Goal: Task Accomplishment & Management: Complete application form

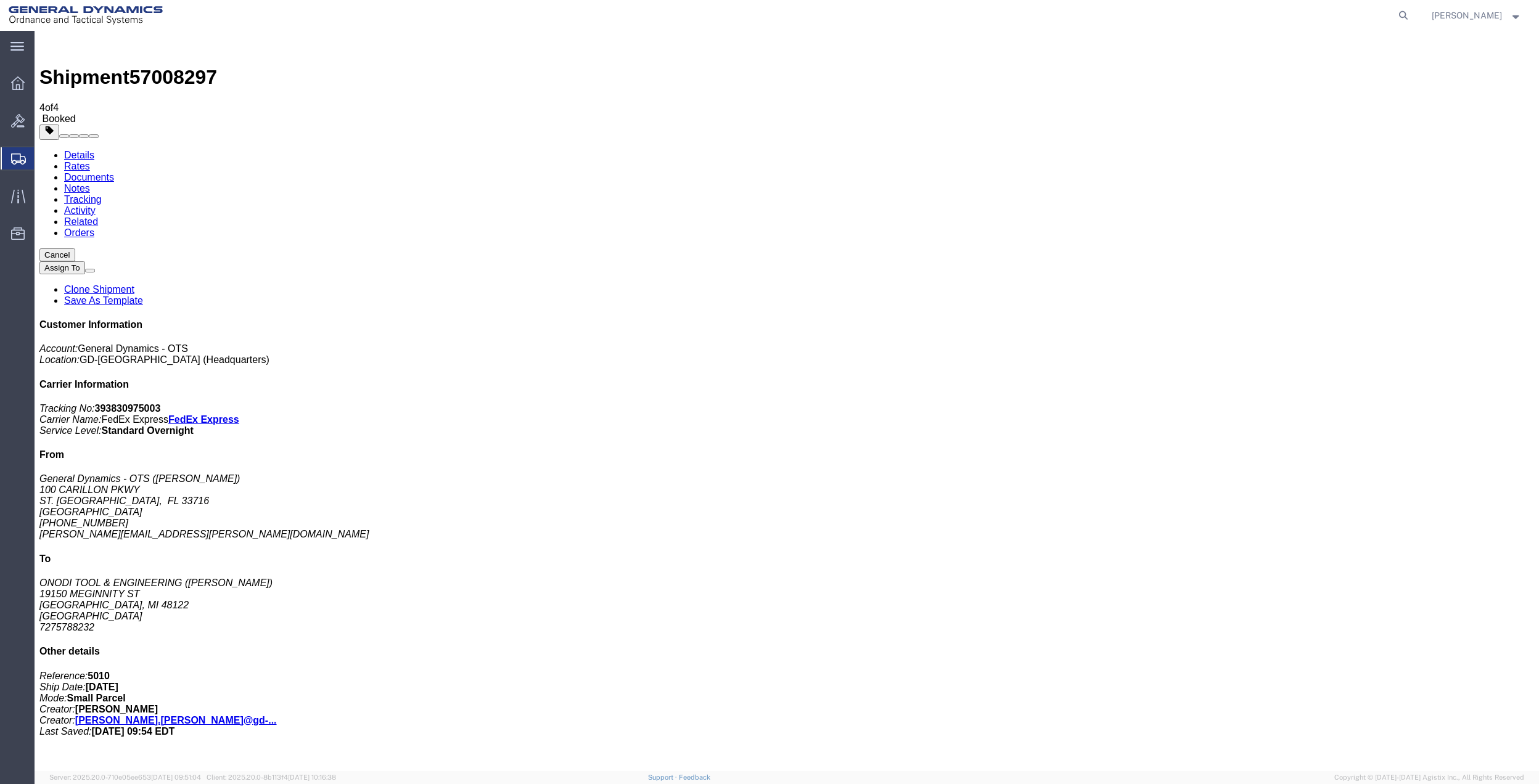
click at [0, 0] on span "Create Shipment" at bounding box center [0, 0] width 0 height 0
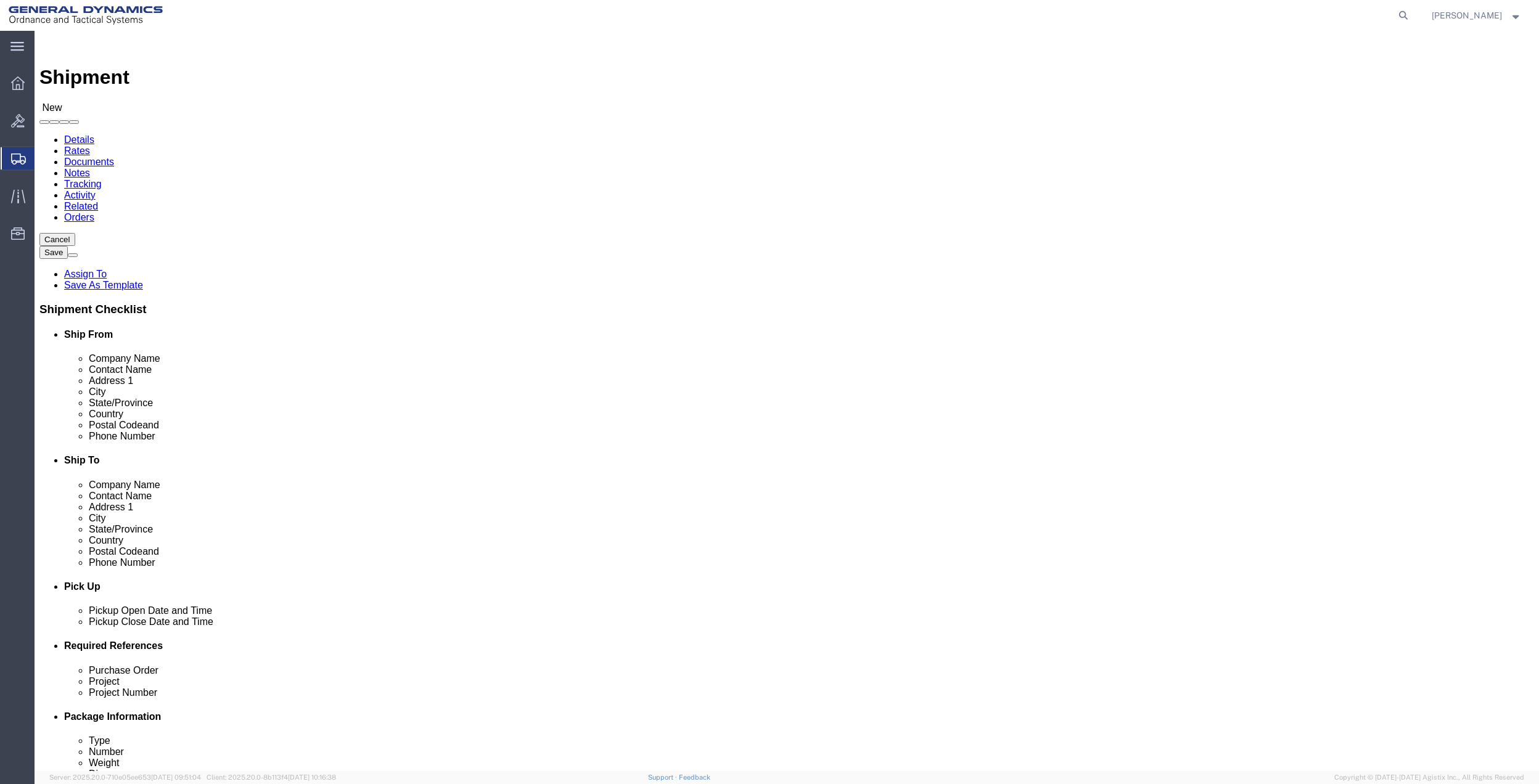
click input "text"
type input "creati"
drag, startPoint x: 293, startPoint y: 277, endPoint x: 883, endPoint y: 240, distance: 591.2
click p "- General Dynamics - OTS - (CREATIVE SERVICES) [STREET_ADDRESS]"
select select "FL"
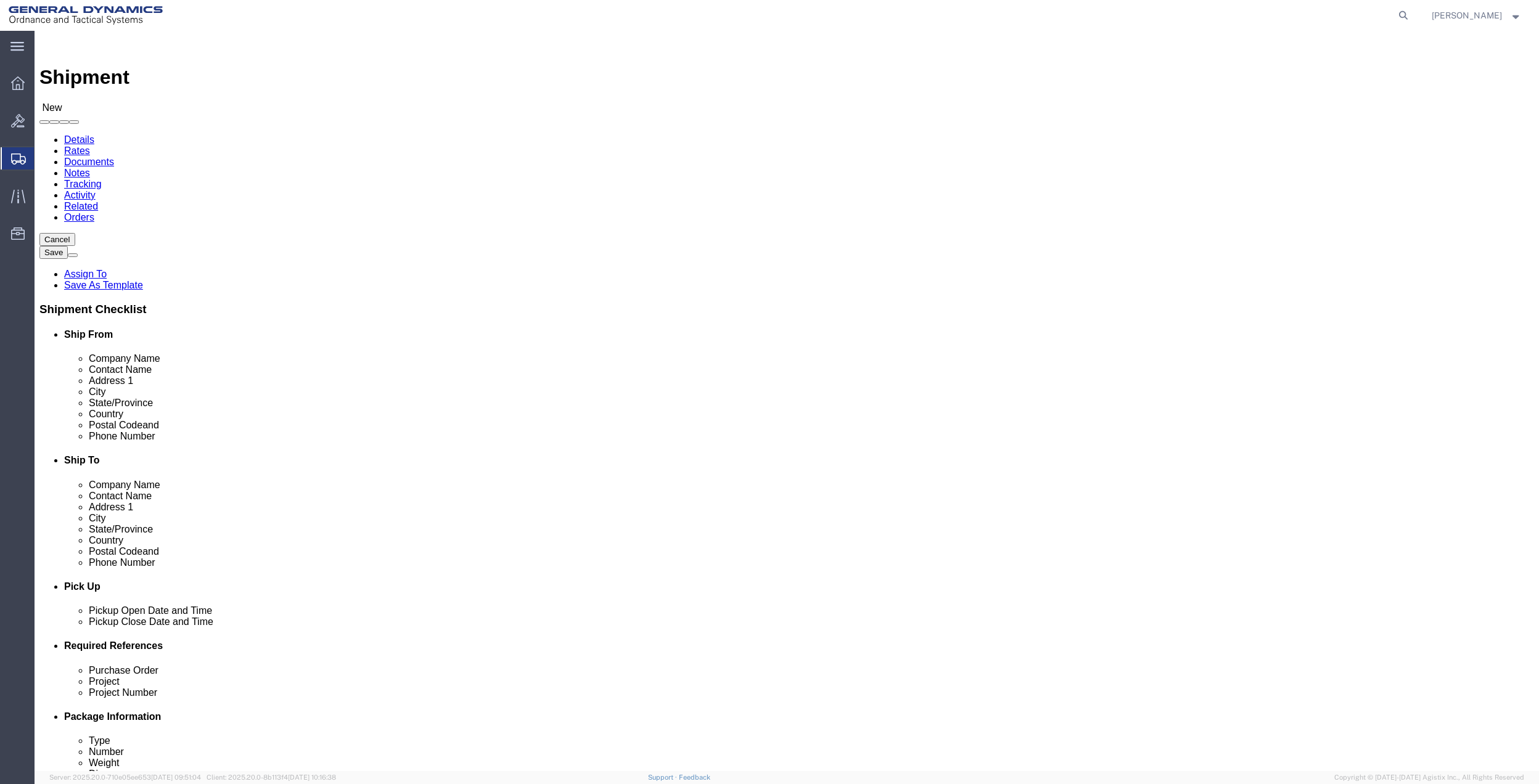
type input "CREATIVE SERVICES"
click input "text"
paste input "[STREET_ADDRESS][US_STATE]"
type input "[STREET_ADDRESS][US_STATE]"
paste input "FedEx Office"
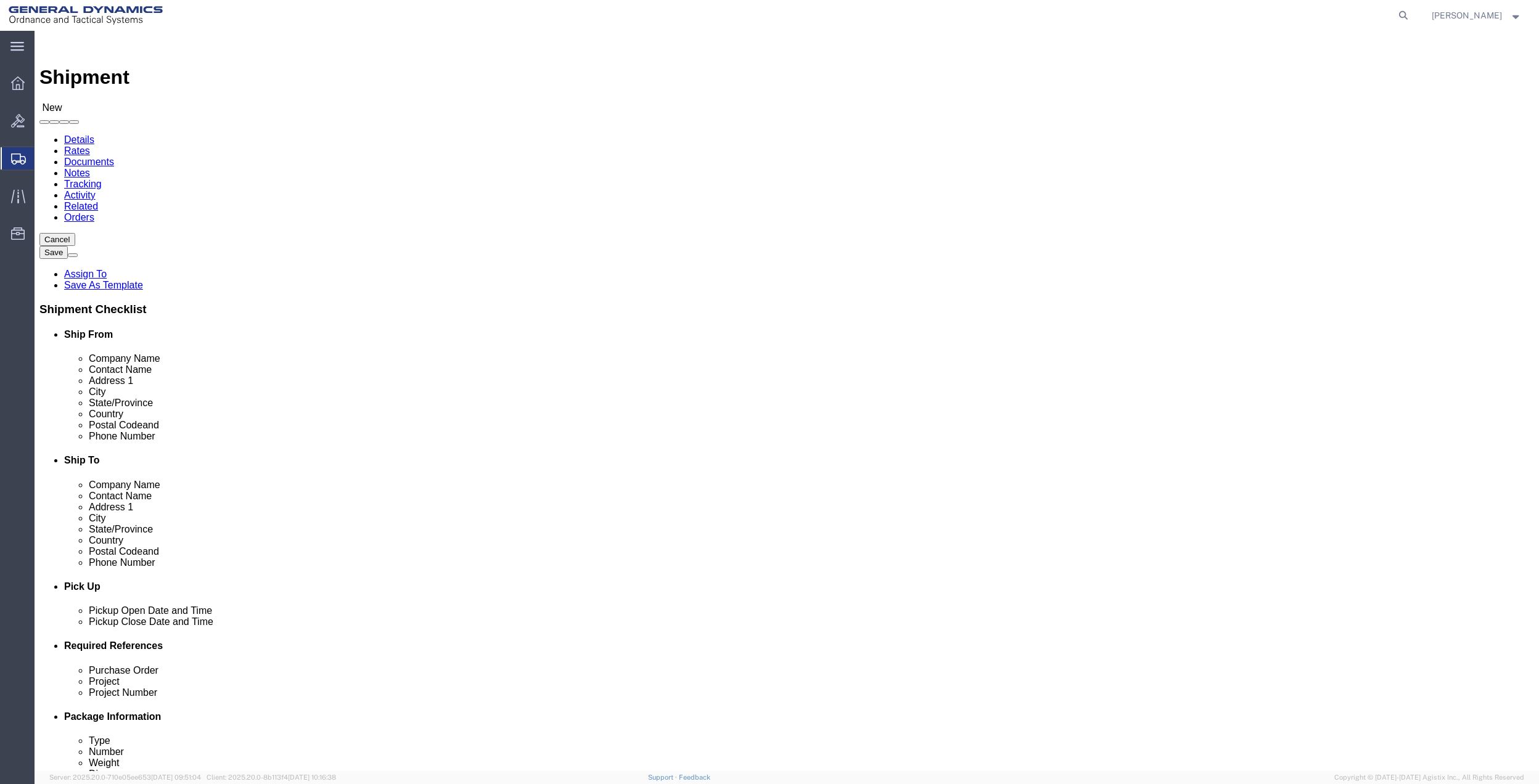
type input "FedEx Office"
paste input "[PERSON_NAME]"
type input "[PERSON_NAME]"
click label "City"
click input "[STREET_ADDRESS][US_STATE]"
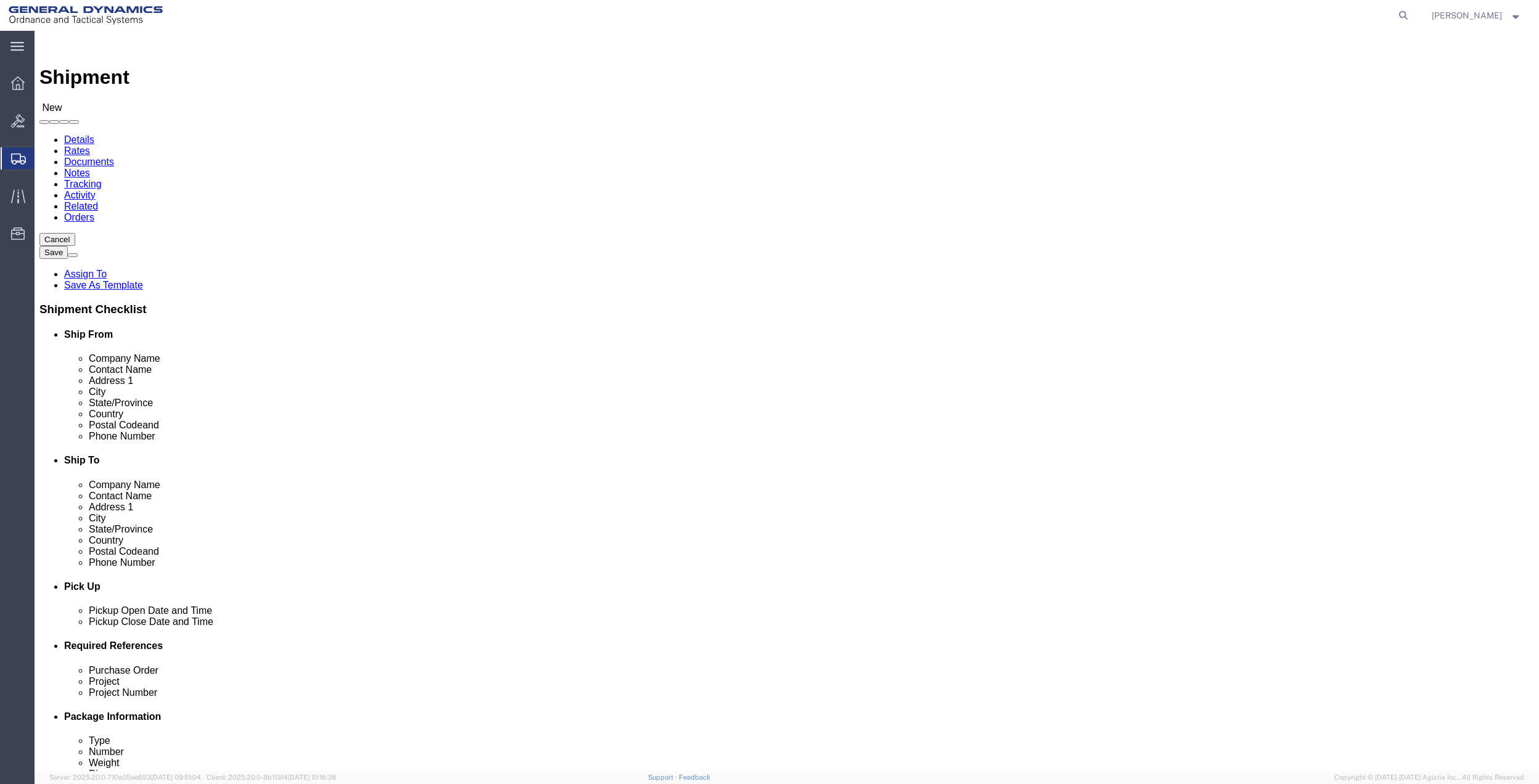
type input "[STREET_ADDRESS][US_STATE]"
type input "#105"
click input "text"
type input "D"
type input "[US_STATE]"
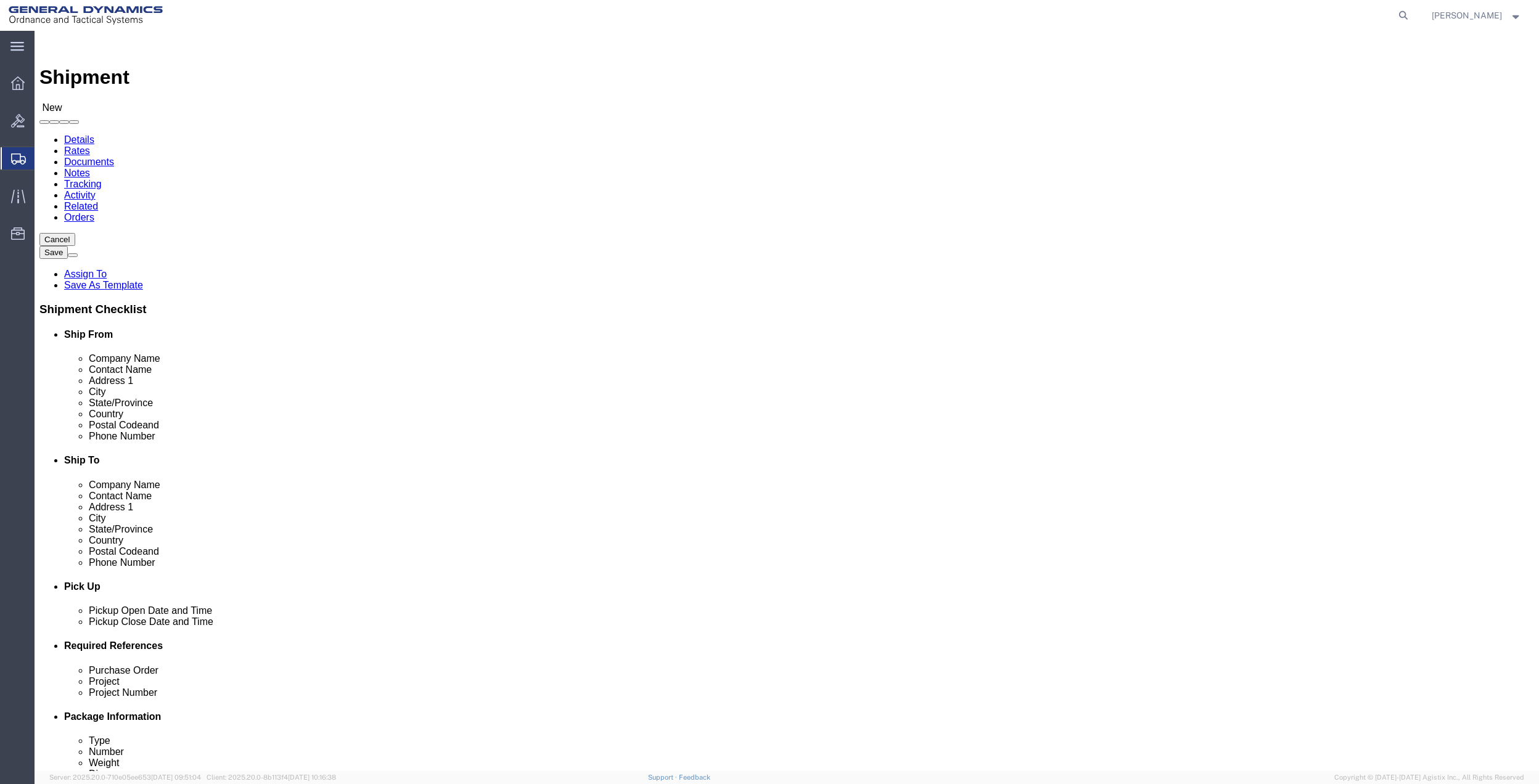
click div "Location Select Select My Profile Location GD-OTS [GEOGRAPHIC_DATA] (Commerce) …"
click input "Postal Code"
paste input "20001"
click input "20001"
type input "20001"
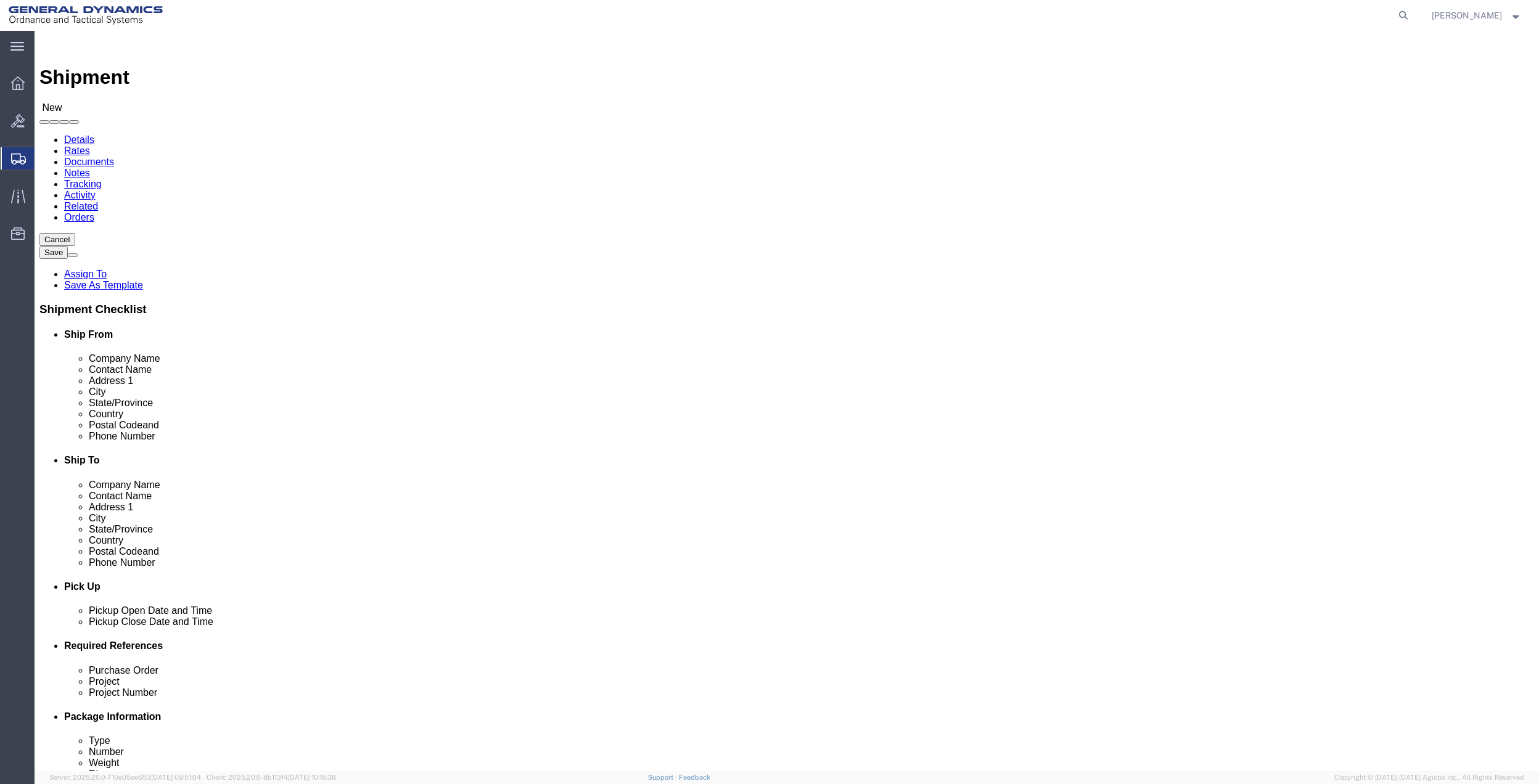
click input "text"
paste input "[PHONE_NUMBER]"
type input "[PHONE_NUMBER]"
click span
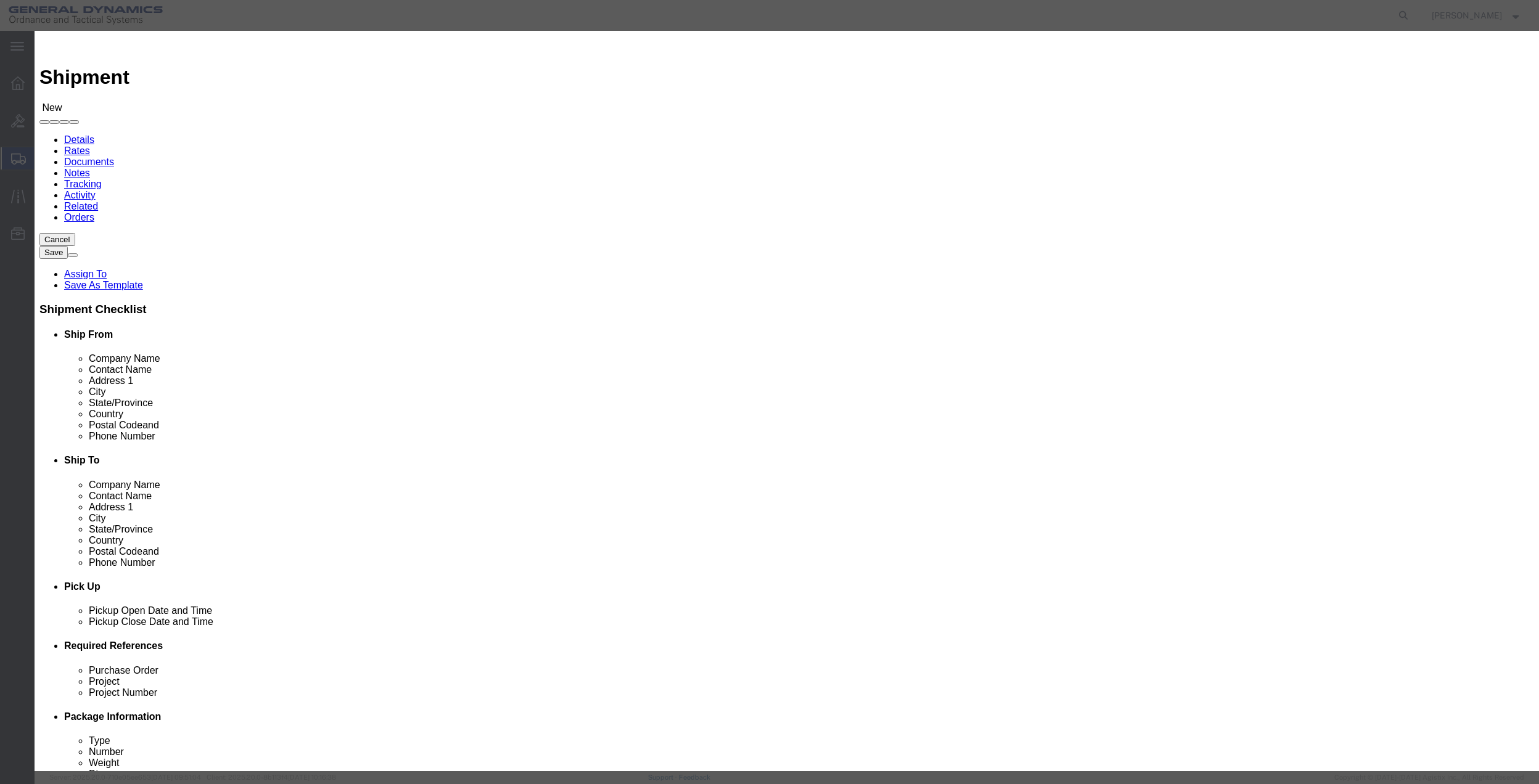
click input "checkbox"
checkbox input "true"
click button "Save"
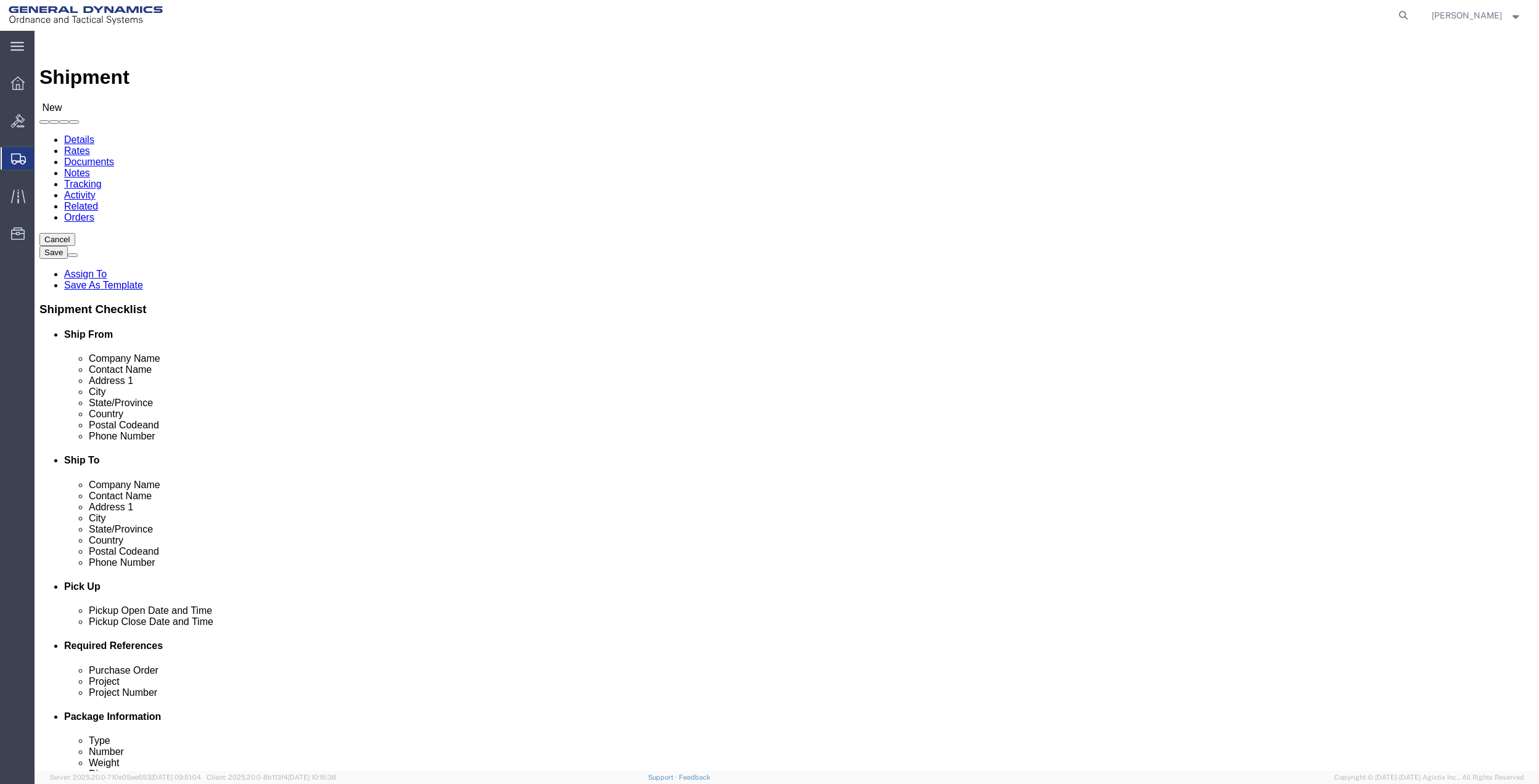
click input "[PERSON_NAME]"
click input "hold For: [PERSON_NAME]"
click input "Hold For: [PERSON_NAME]"
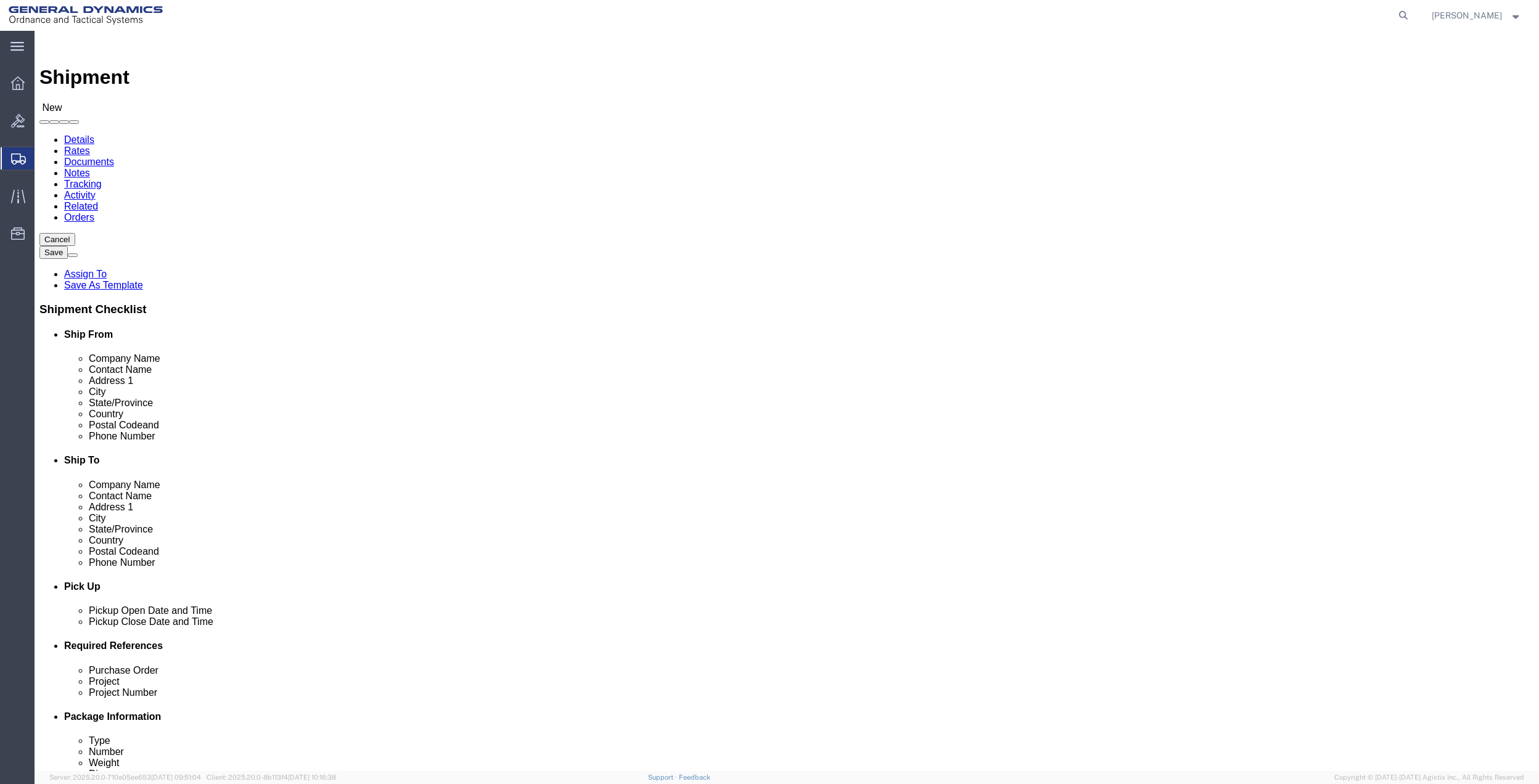
click input "Hold For: [PERSON_NAME]"
type input "[PERSON_NAME]"
click label "Contact Name"
click span
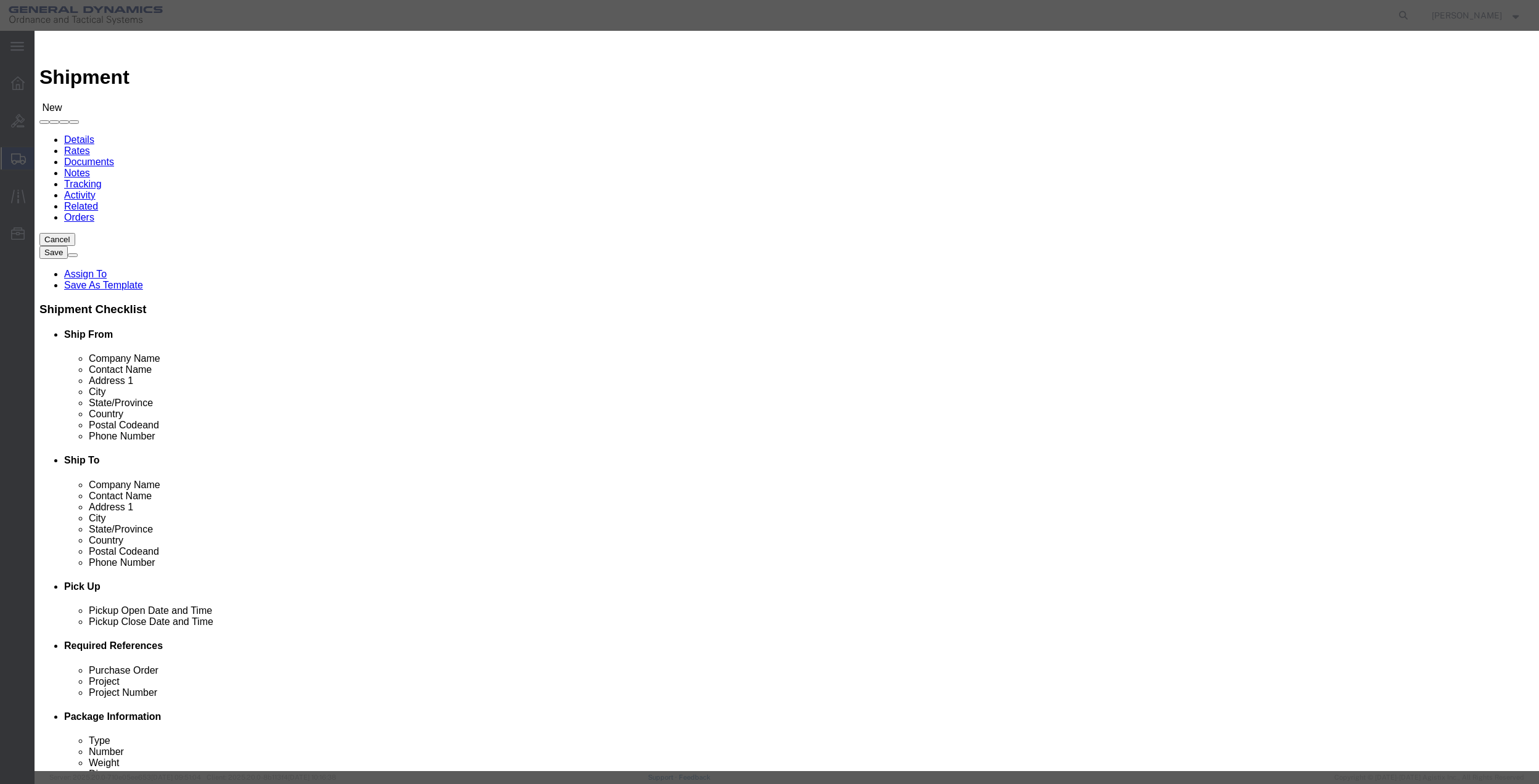
click input "checkbox"
checkbox input "true"
click button "Save"
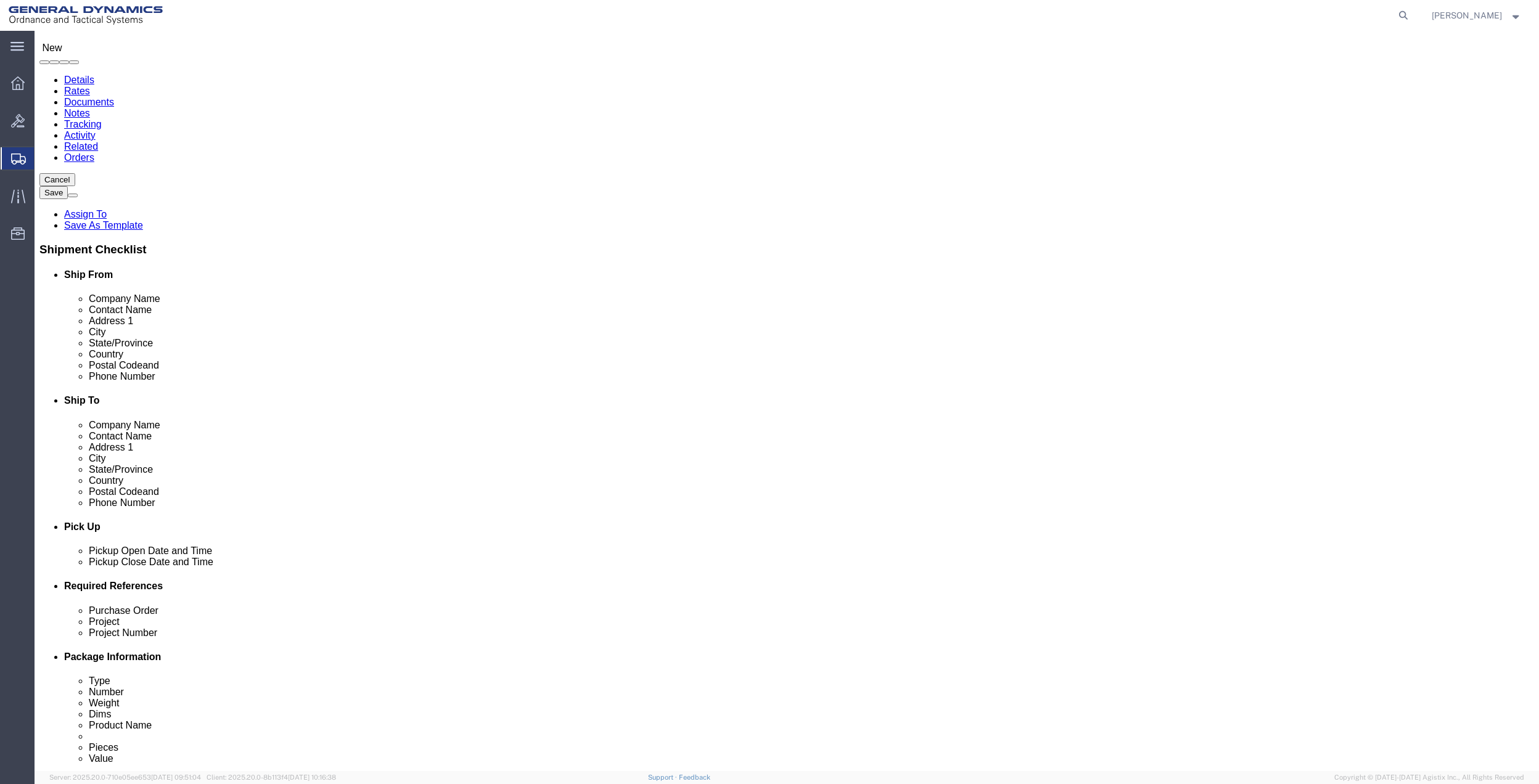
scroll to position [322, 0]
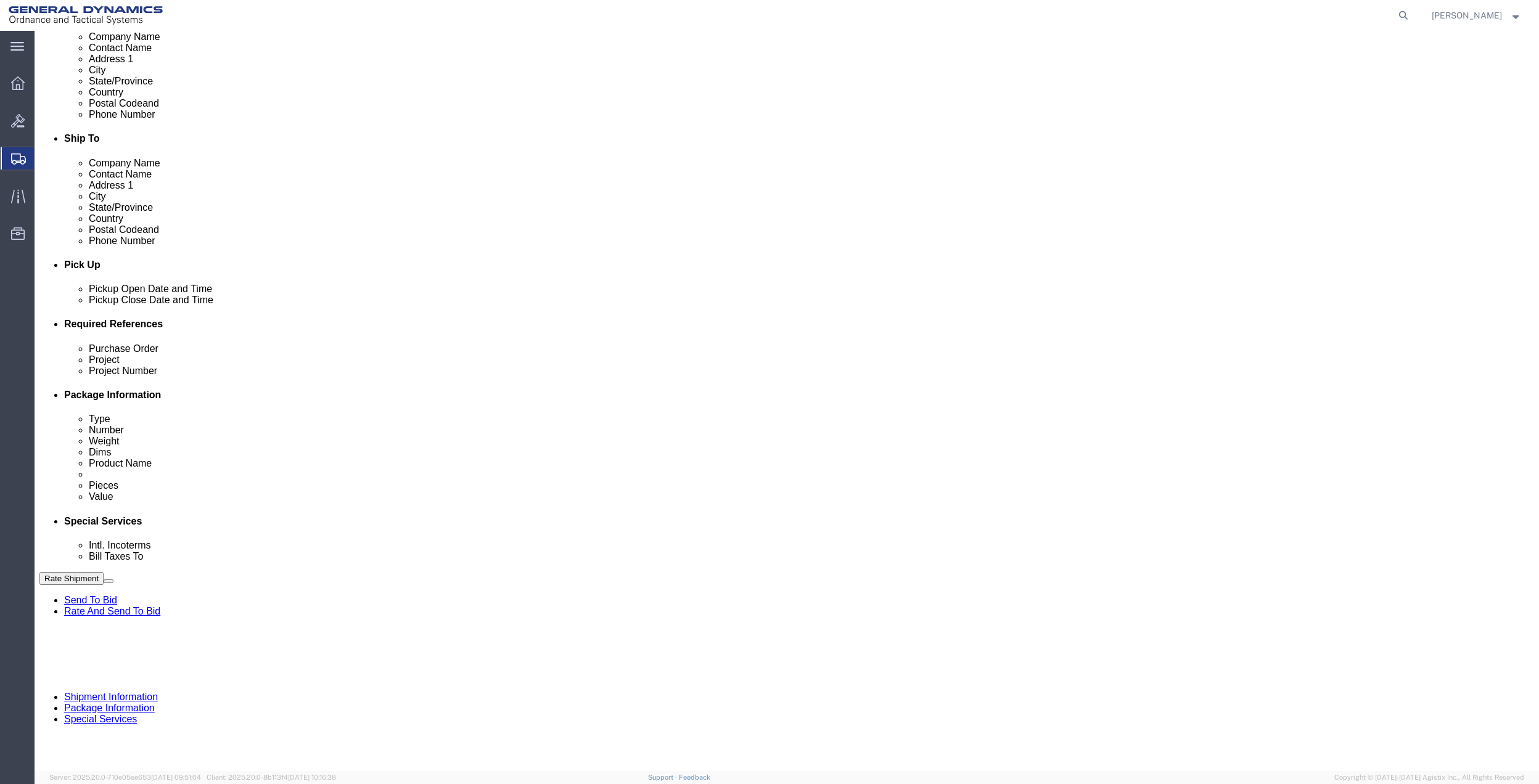
click button "Add reference"
click input "text"
type input "10gag"
click input "text"
paste input "10gag"
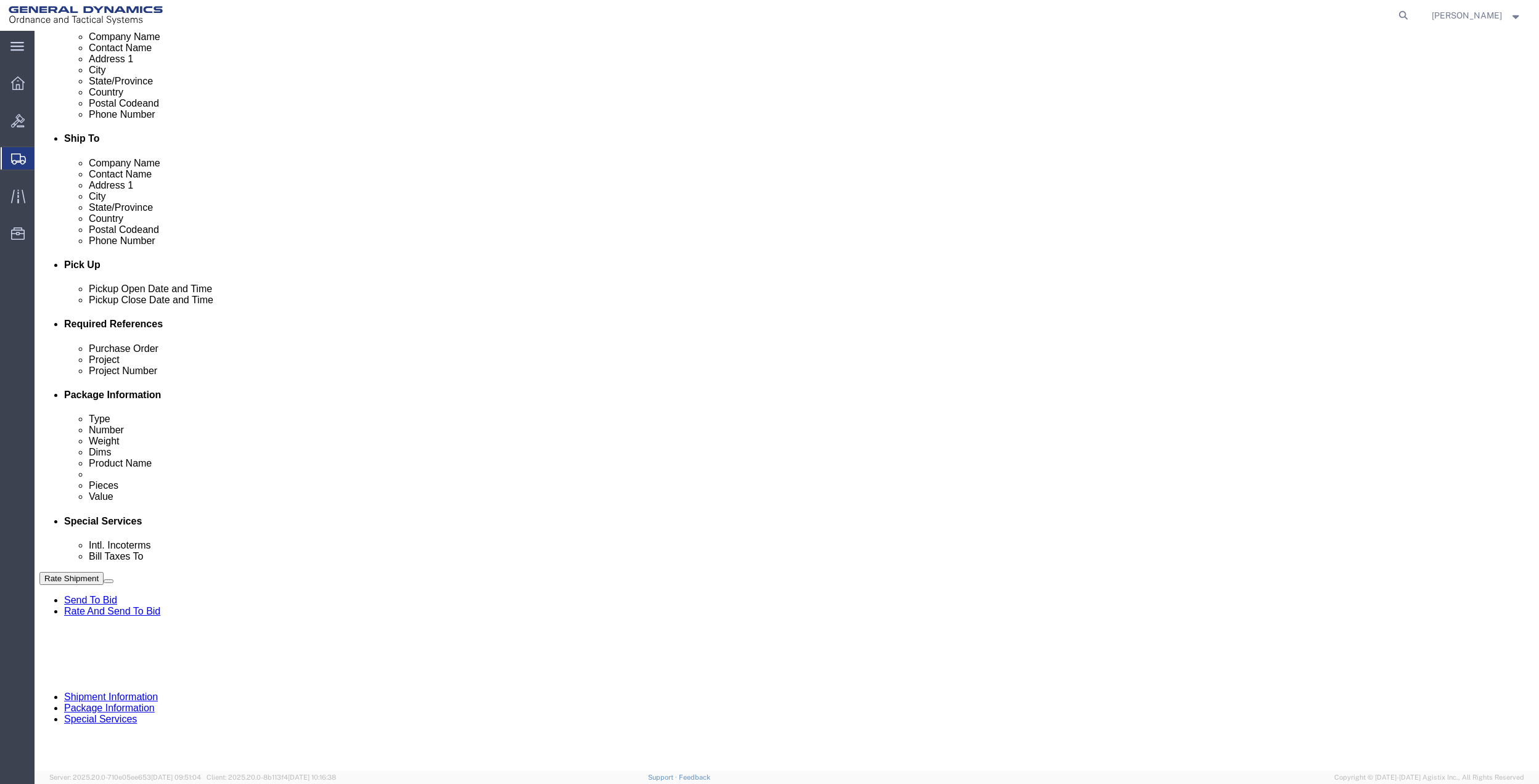
type input "10gag"
click input "text"
paste input "10gag"
type input "10gag"
drag, startPoint x: 260, startPoint y: 464, endPoint x: 226, endPoint y: 468, distance: 34.2
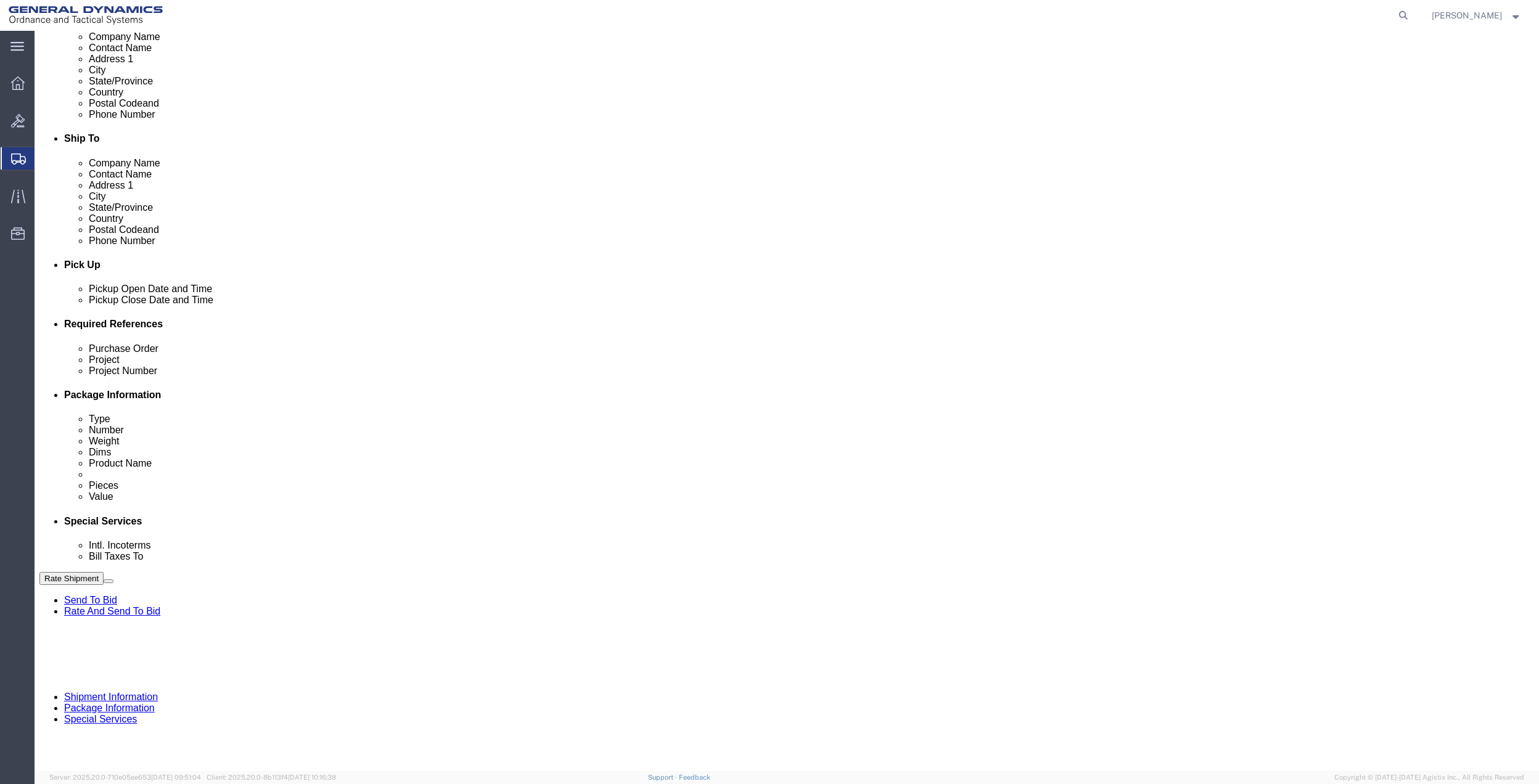
click input "text"
paste input "10gag"
type input "10gag"
drag, startPoint x: 149, startPoint y: 465, endPoint x: 143, endPoint y: 461, distance: 7.2
click select "Select Account Type Activity ID Airline Appointment Number ASN Batch Request # …"
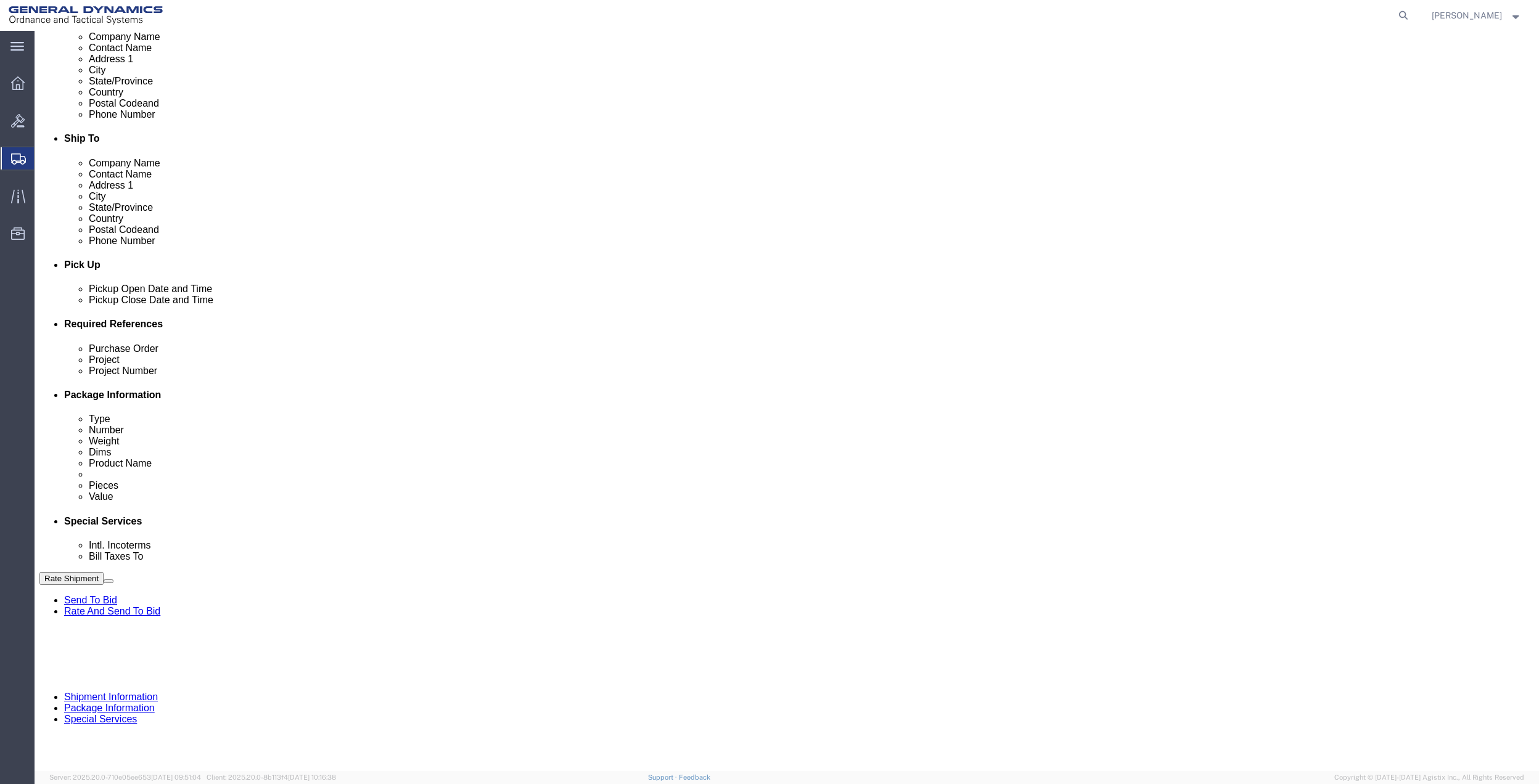
select select "DEPT"
click select "Select Account Type Activity ID Airline Appointment Number ASN Batch Request # …"
click link "Package Information"
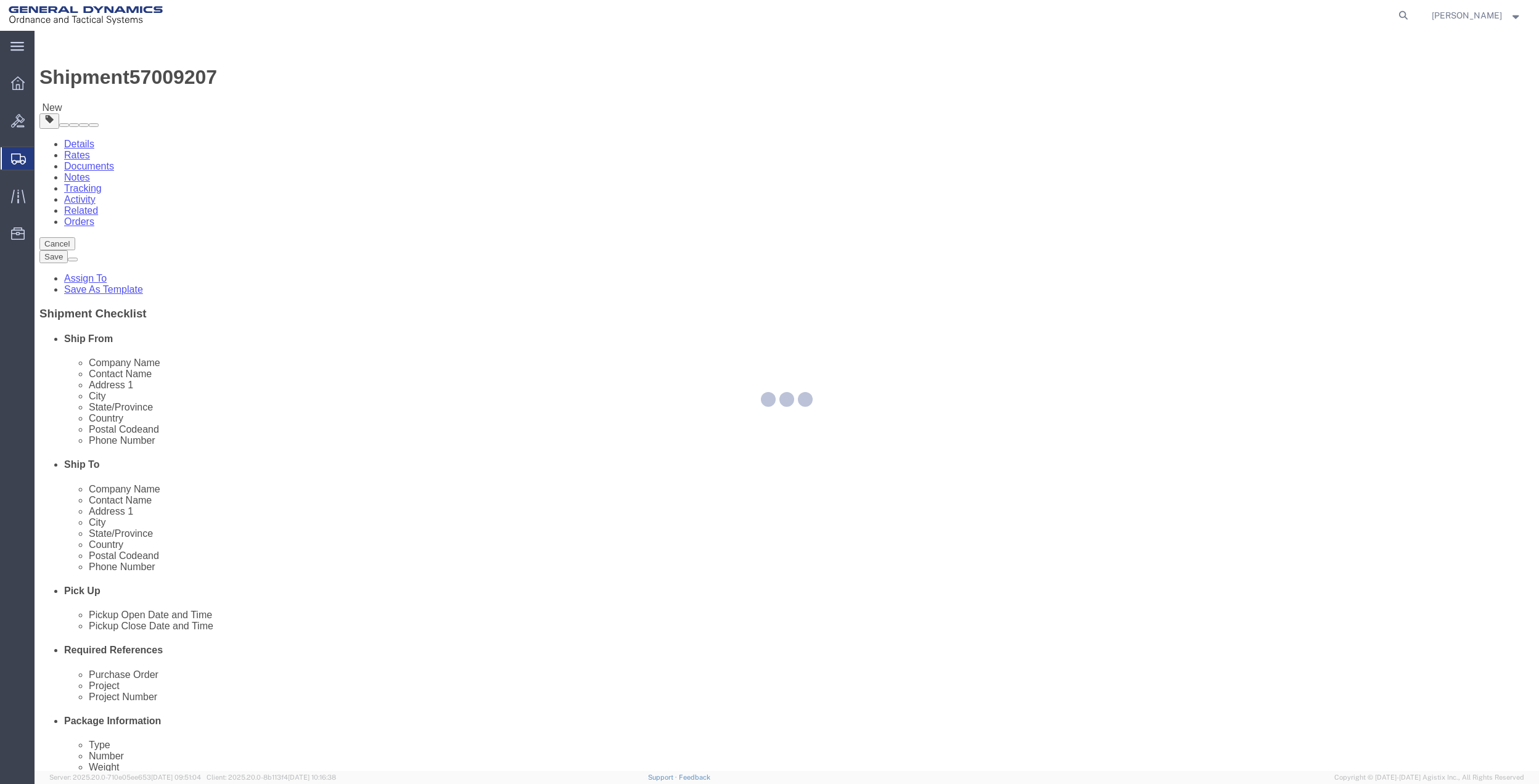
select select "CBOX"
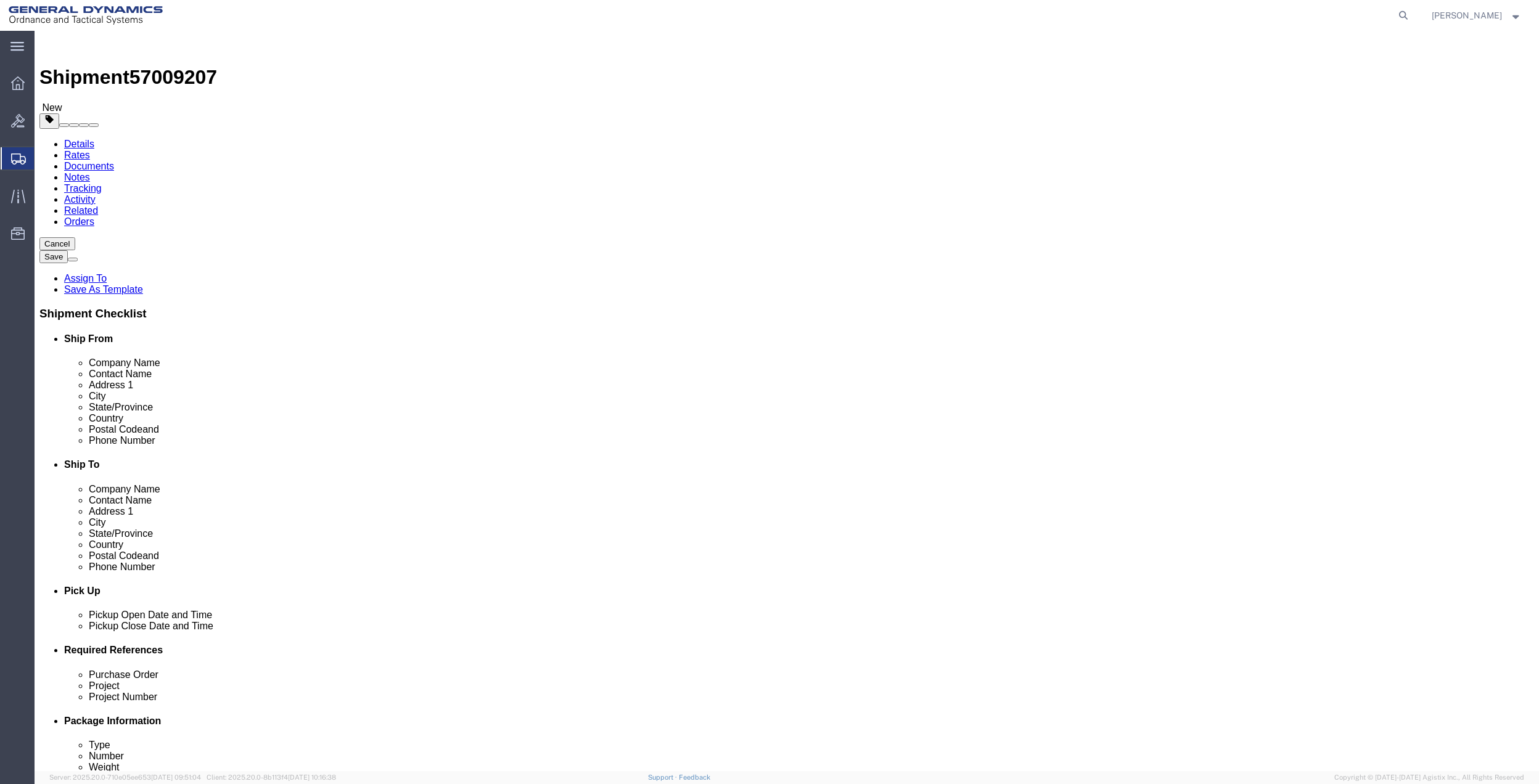
click input "text"
type input "33"
type input "4"
type input "5"
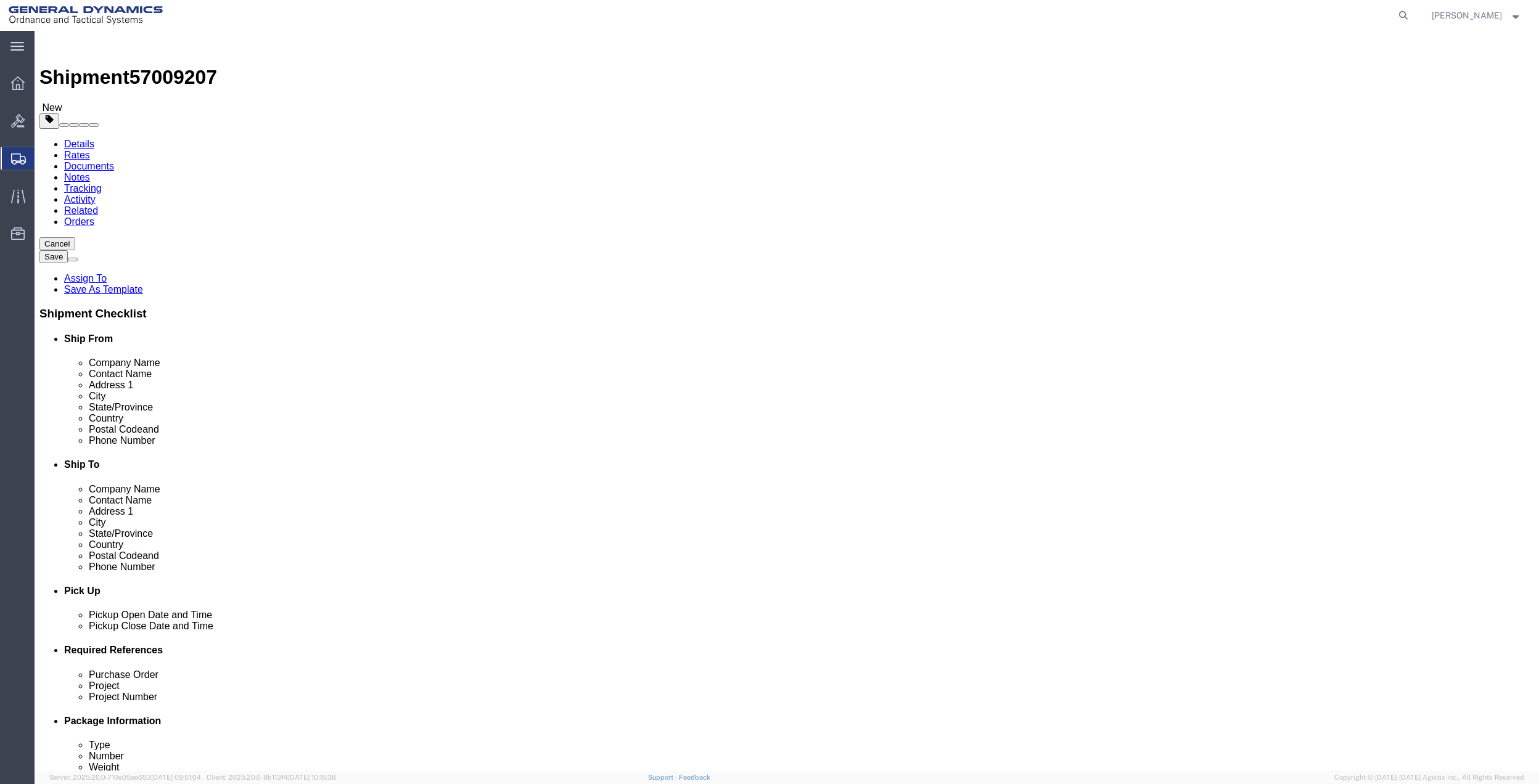
click link "Add Content"
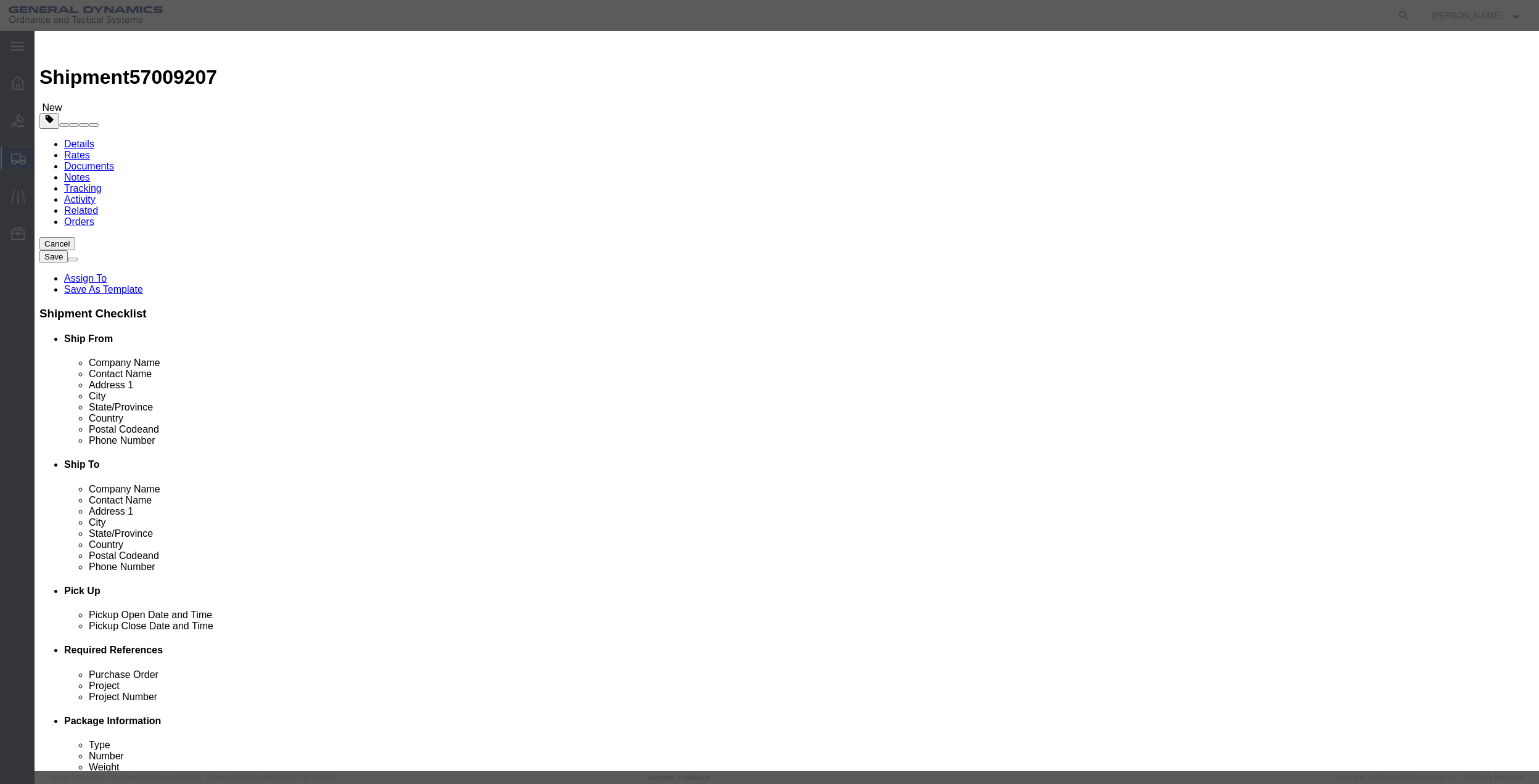
click div
click button "Close"
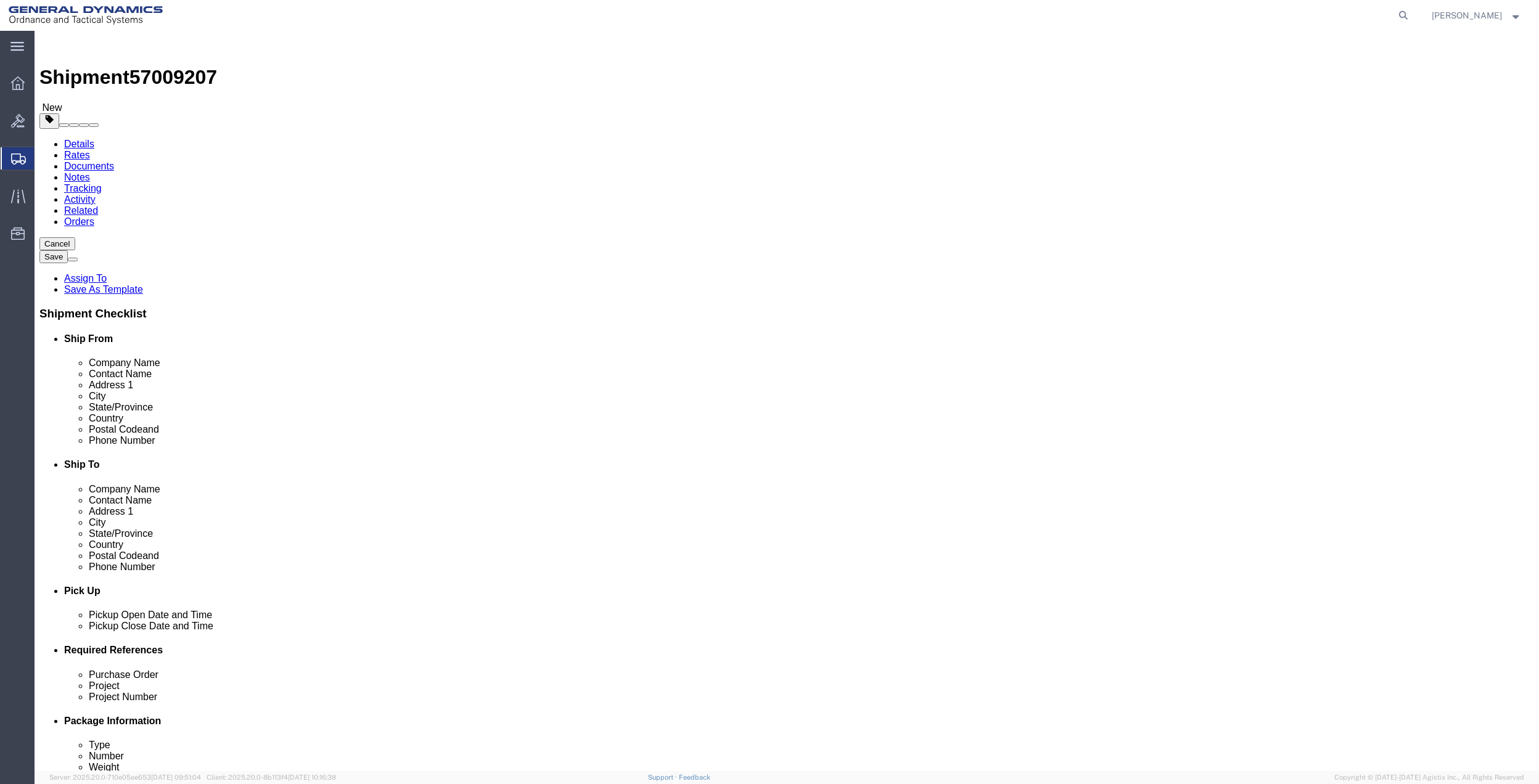
click input "1"
type input "2"
click input "5"
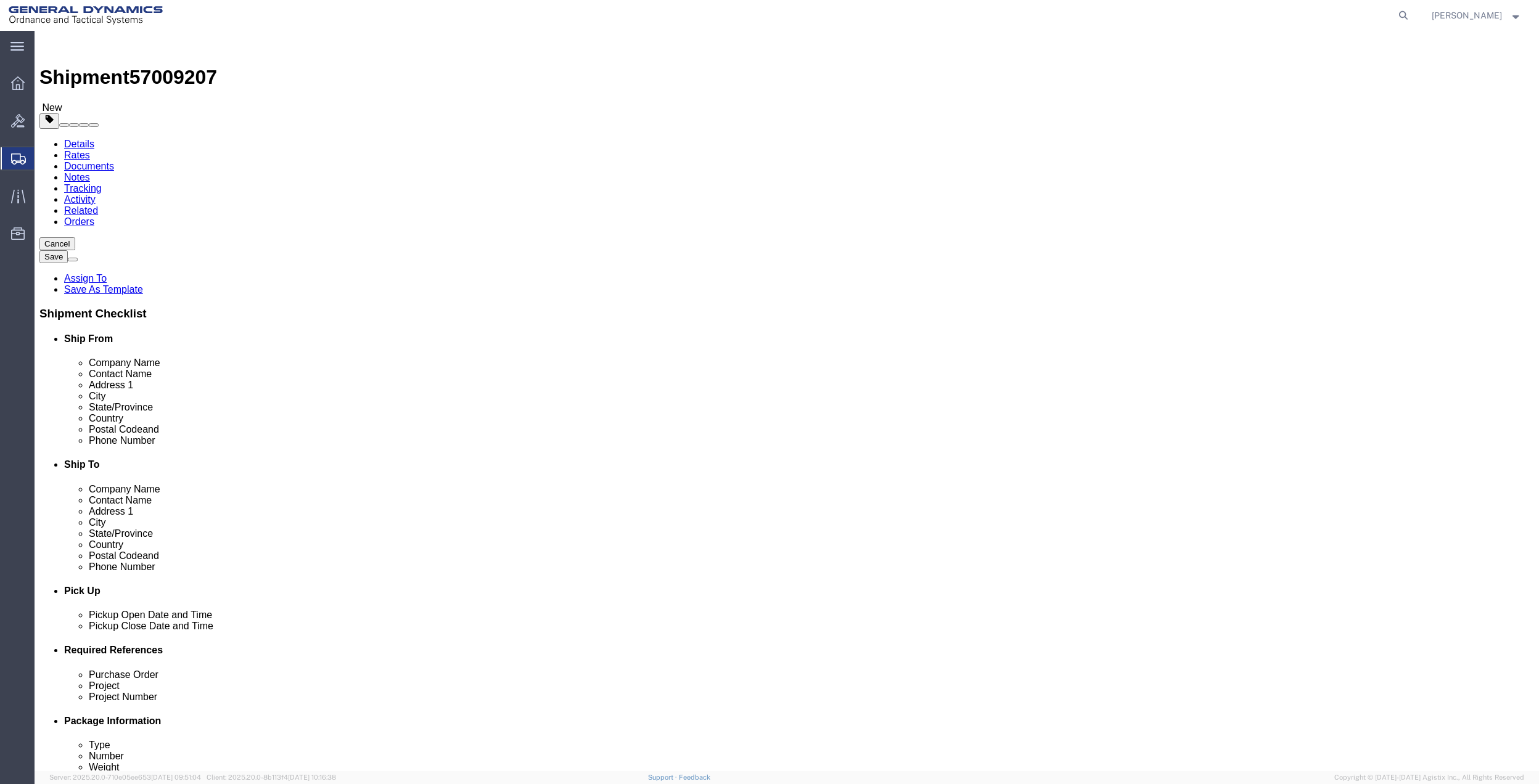
type input "10"
click link "Add Content"
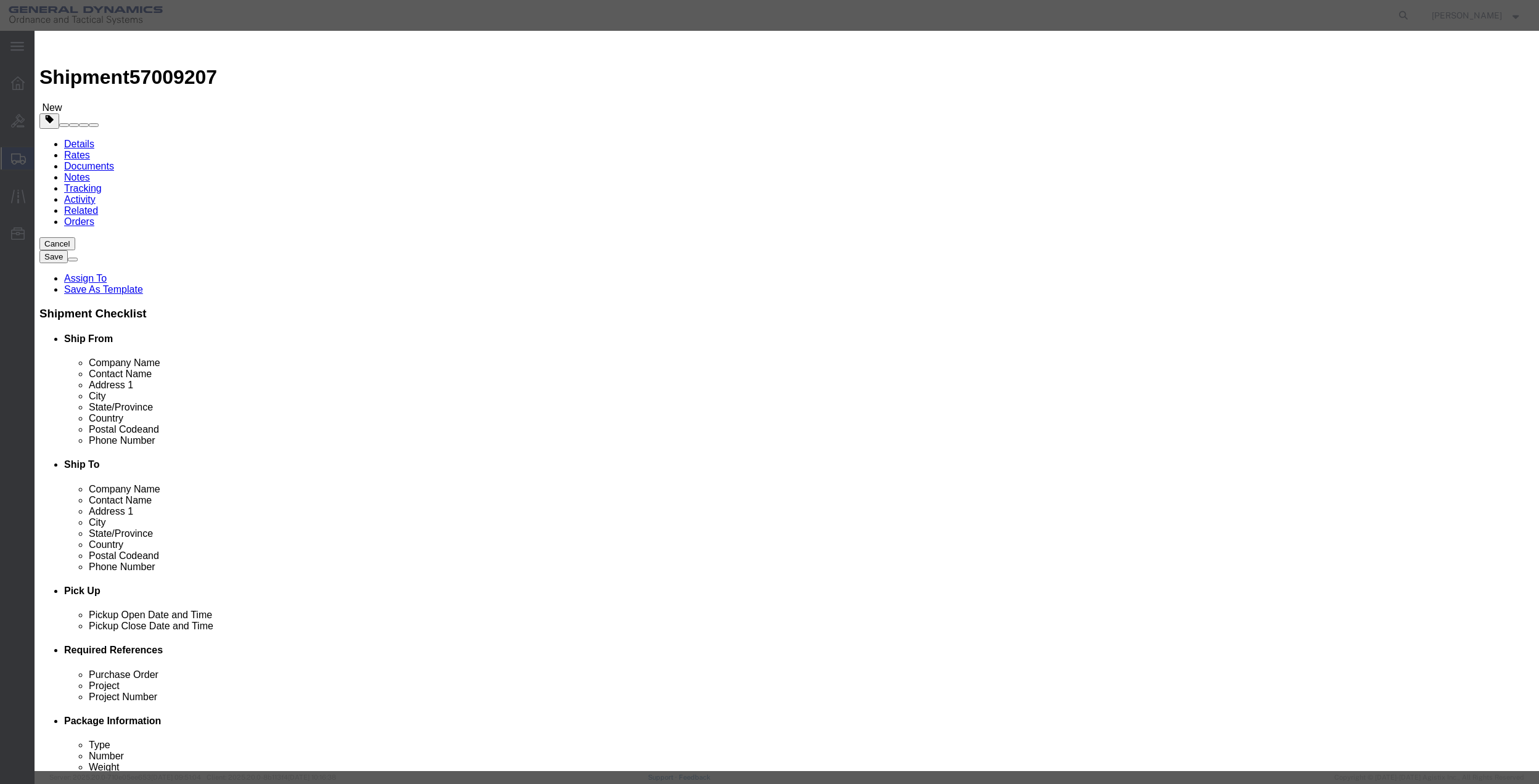
click input "text"
type input "misc"
click label "Pieces"
click input "0"
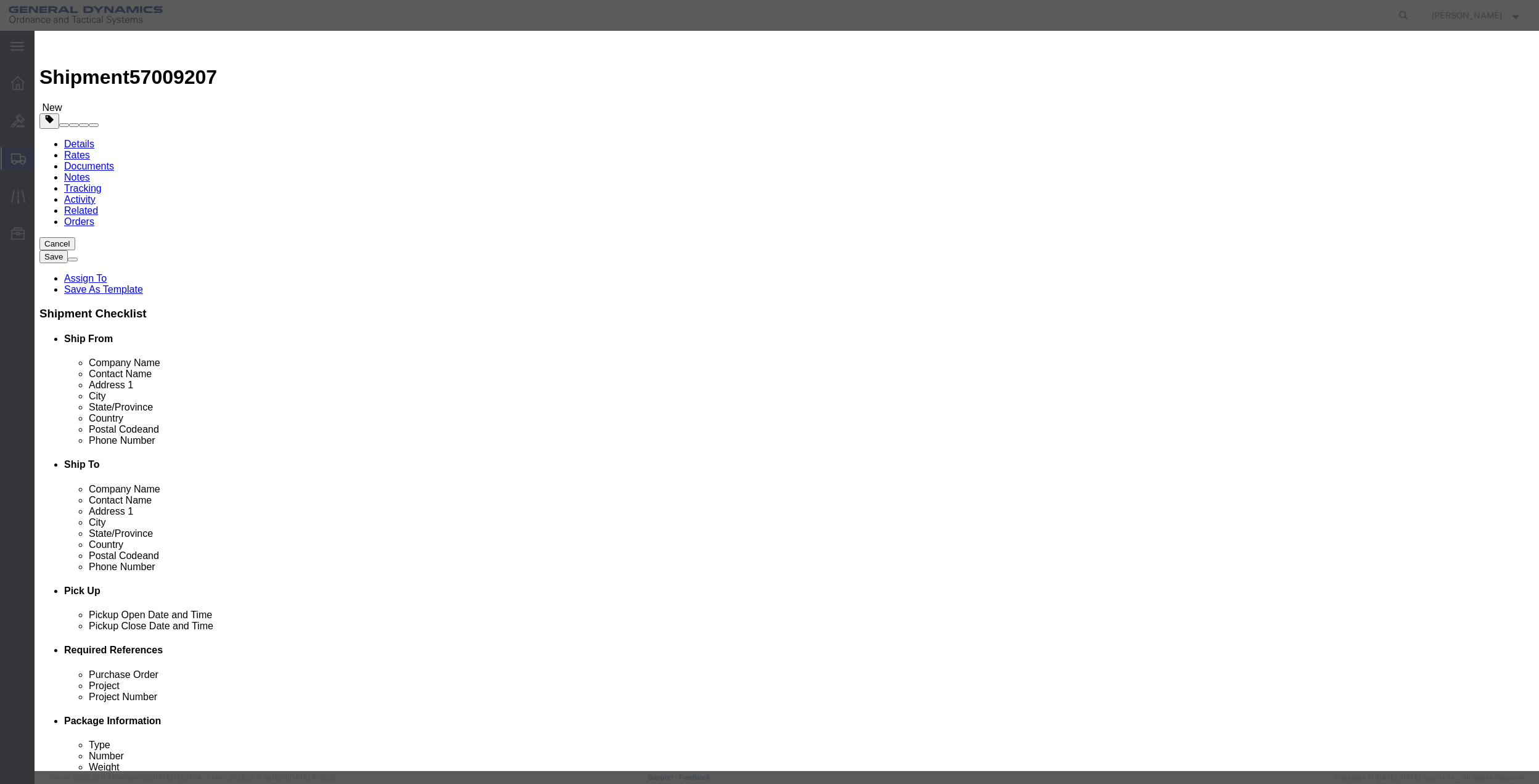
type input "2"
click input "text"
type input "200"
click select "Select 50 55 60 65 70 85 92.5 100 125 175 250 300 400"
select select "70"
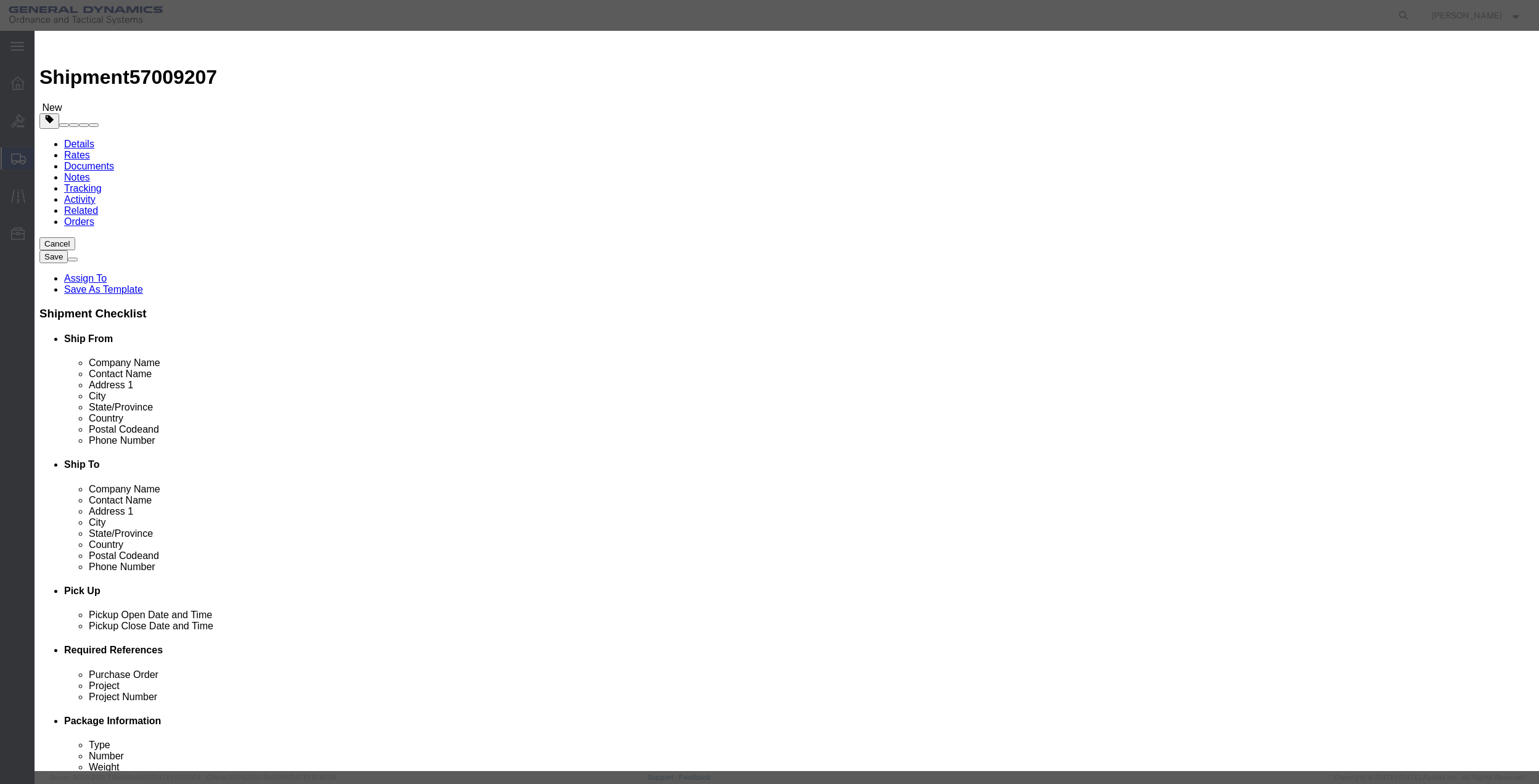
click select "Select 50 55 60 65 70 85 92.5 100 125 175 250 300 400"
click button "Save & Close"
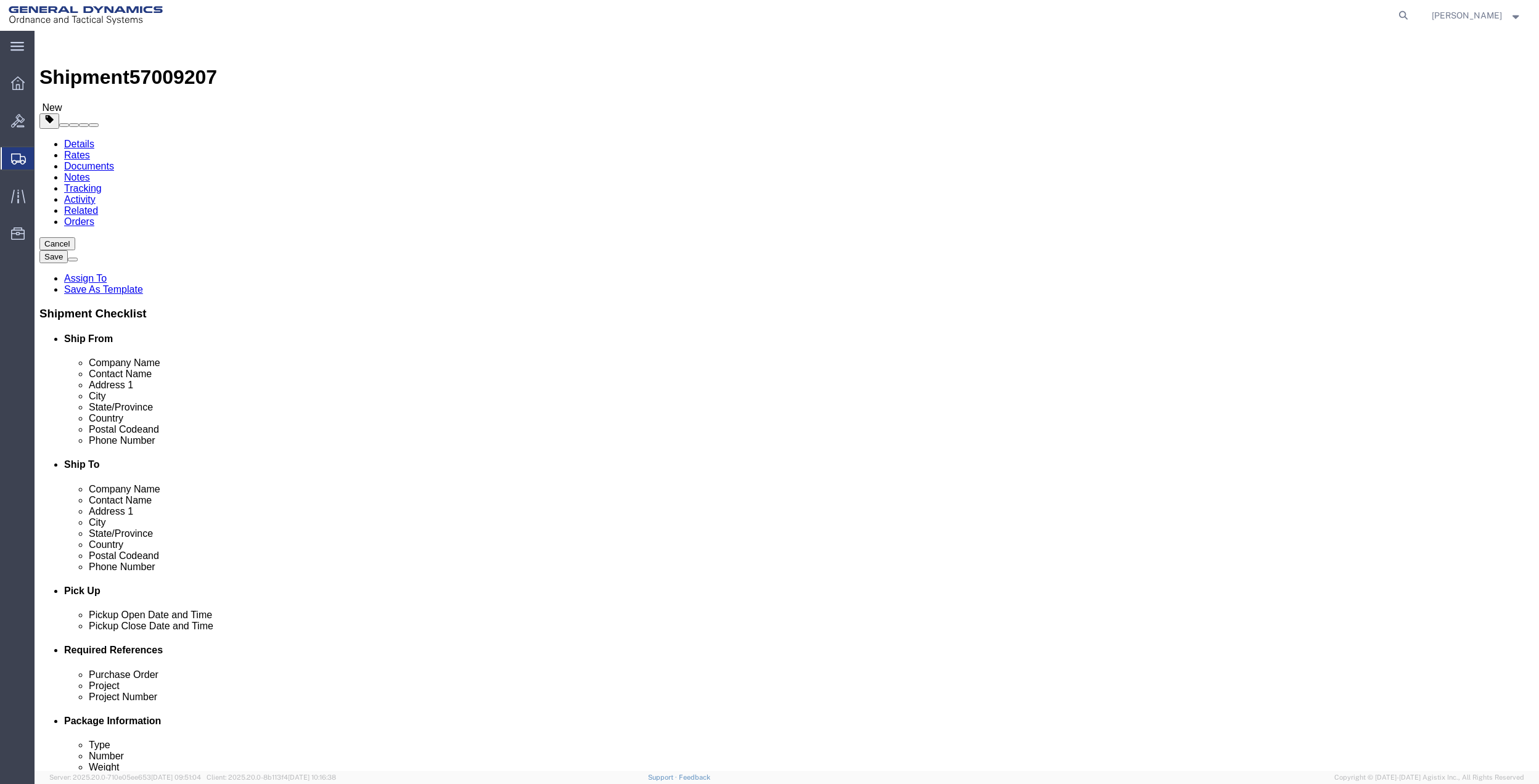
click link "Special Services"
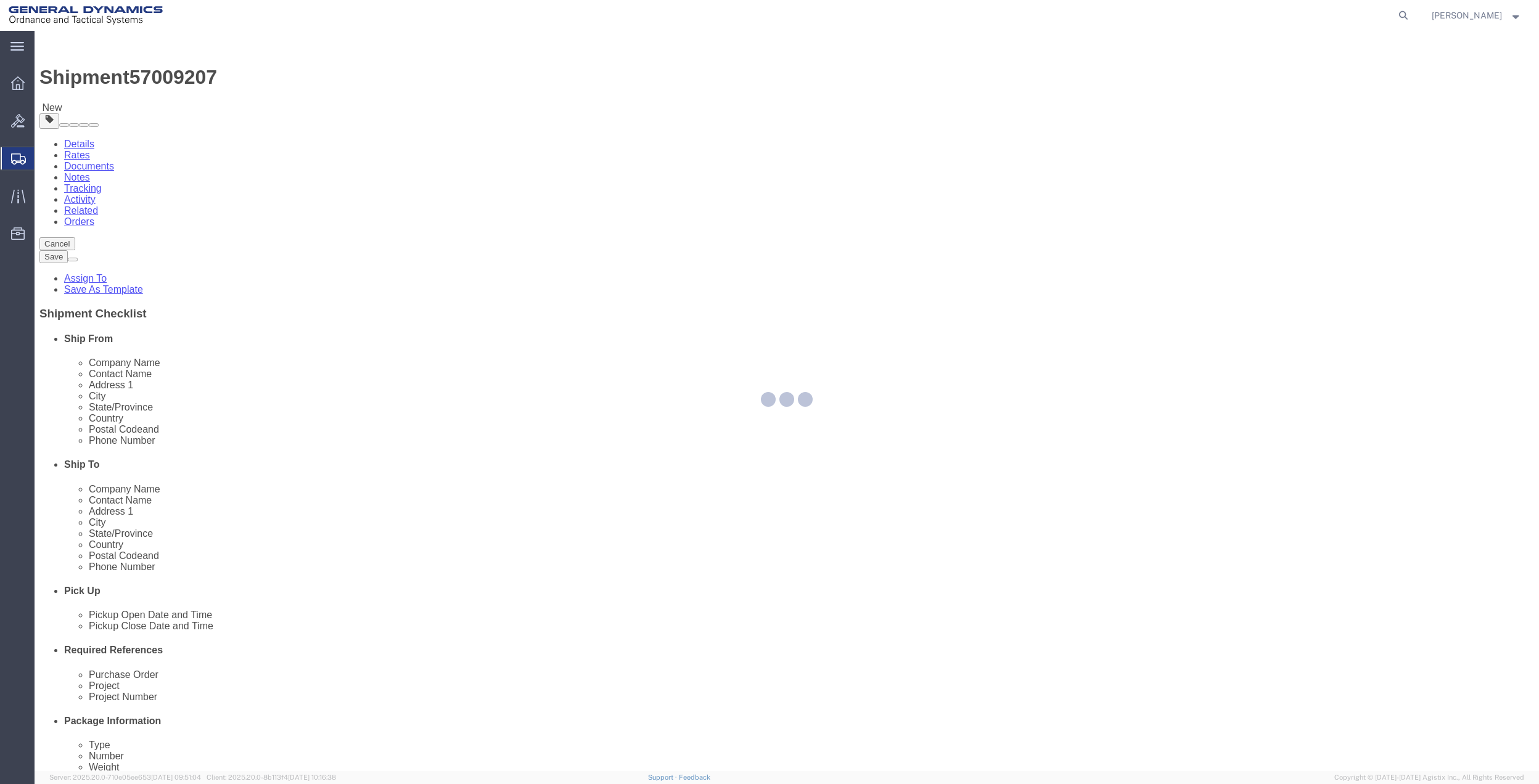
select select
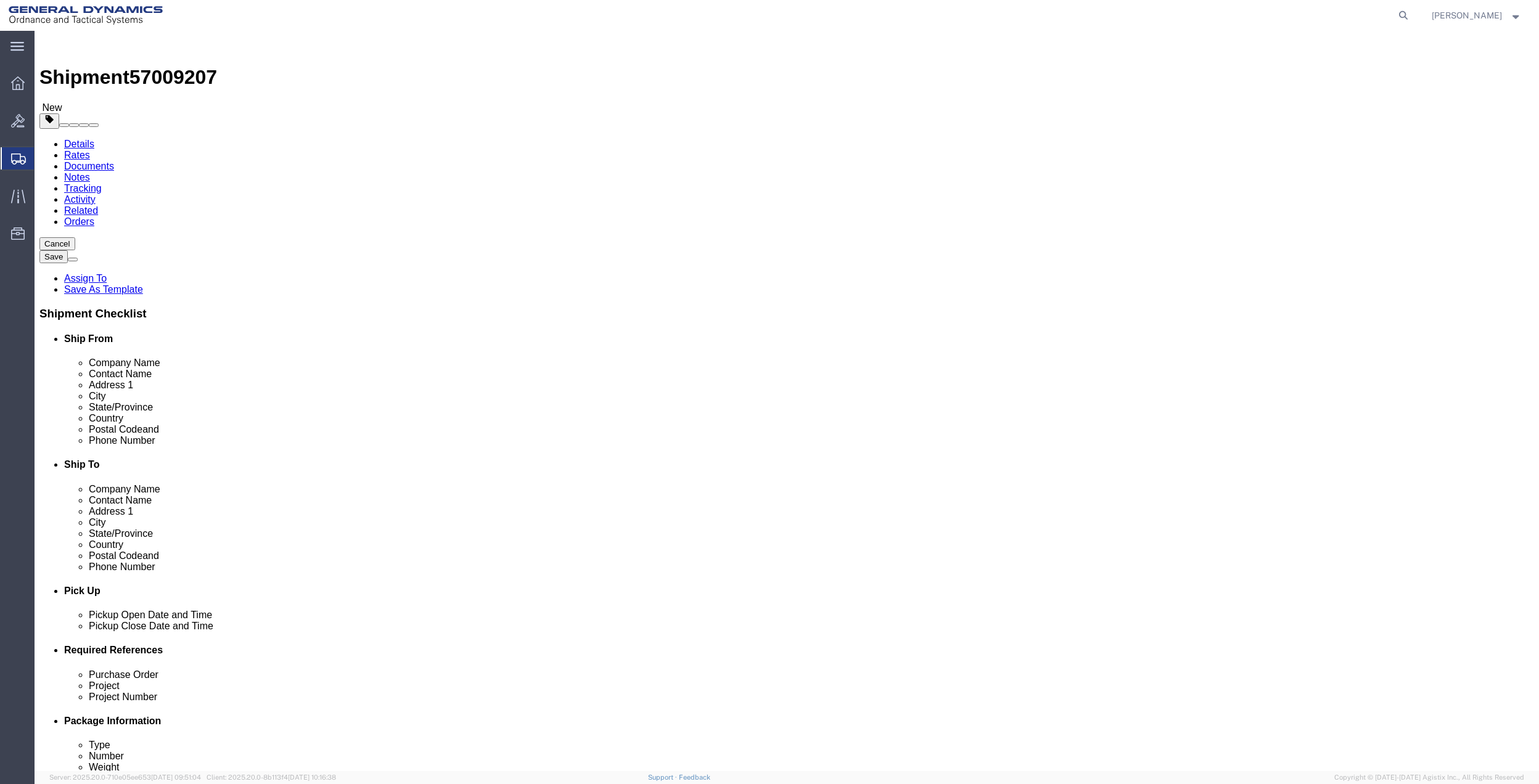
scroll to position [575, 0]
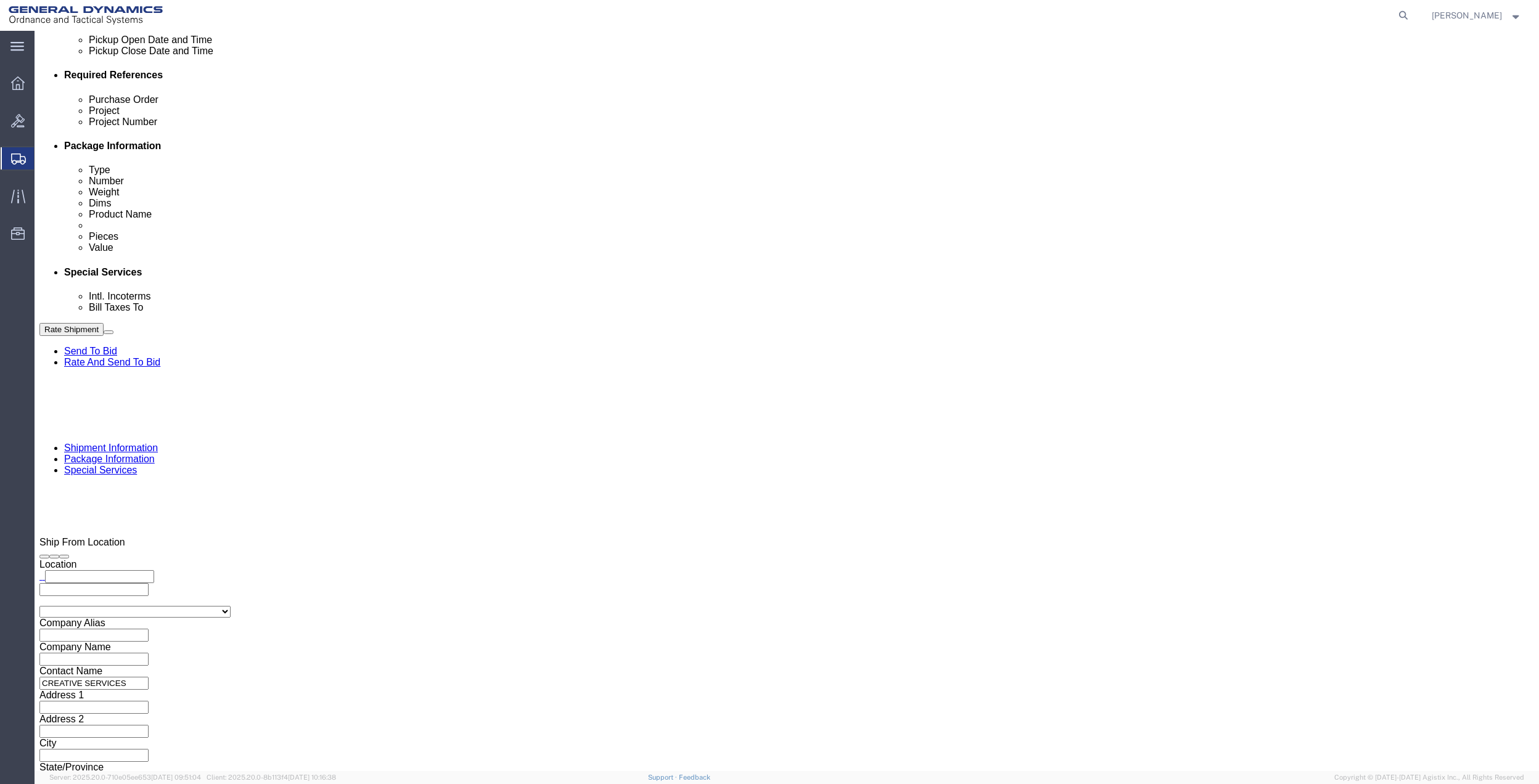
click select "Select Buyer Cost Center Department Operations Number Order Number Sales Person"
select select "DEPARTMENT"
click select "Select Buyer Cost Center Department Operations Number Order Number Sales Person"
click select "Select [GEOGRAPHIC_DATA] [GEOGRAPHIC_DATA] [GEOGRAPHIC_DATA] [GEOGRAPHIC_DATA] …"
select select "1763983"
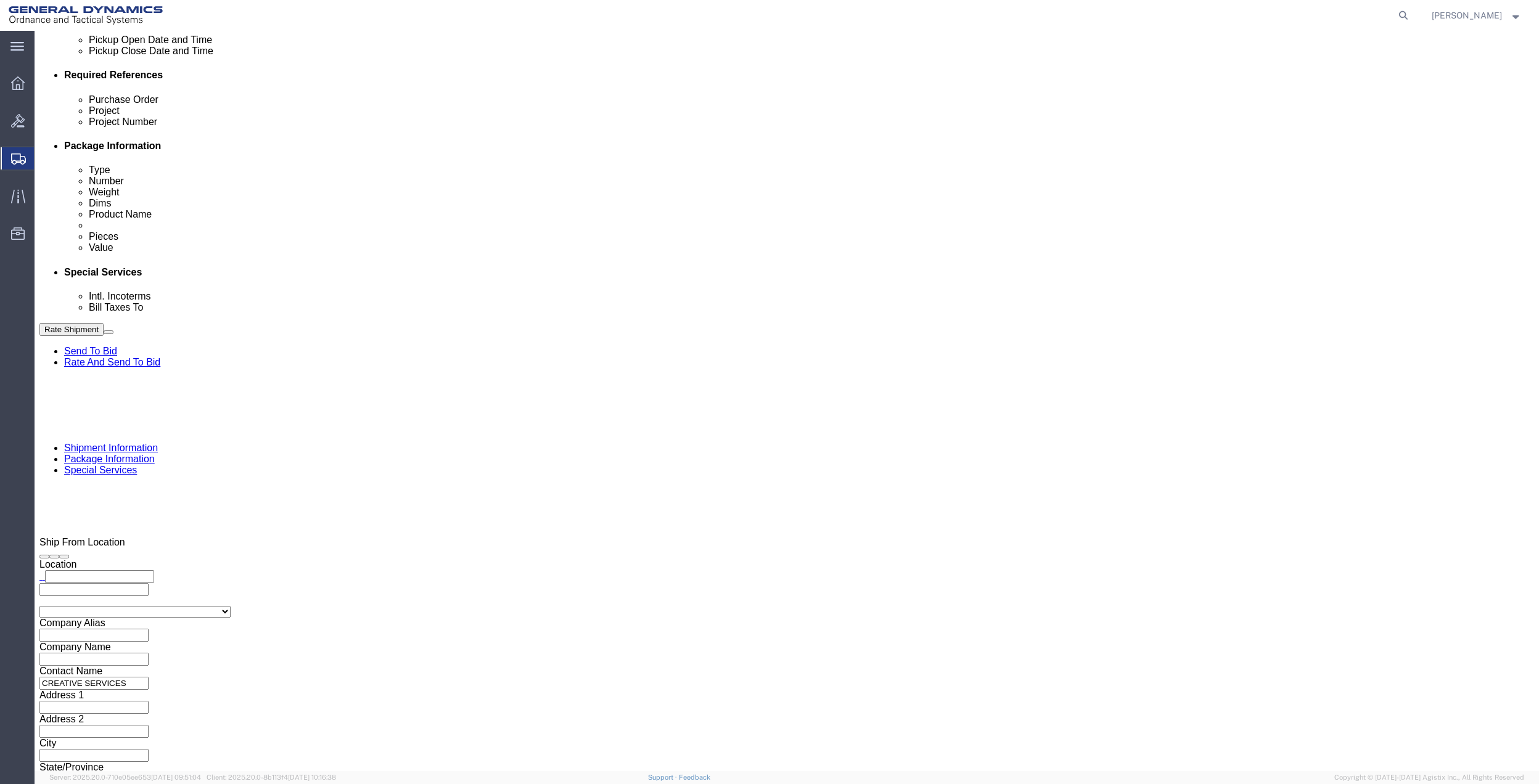
click select "Select [GEOGRAPHIC_DATA] [GEOGRAPHIC_DATA] [GEOGRAPHIC_DATA] [GEOGRAPHIC_DATA] …"
click select "Select 10AFM 10GAG 10GAH 10GFL 10GFO 10GIE 10GIS 30MABS St [PERSON_NAME] Program"
select select "214681"
click select "Select 10AFM 10GAG 10GAH 10GFL 10GFO 10GIE 10GIS 30MABS St [PERSON_NAME] Program"
click div "Company Name General Dynamics OTS % Data2Logistics Address 1 [STREET_ADDRESS] C…"
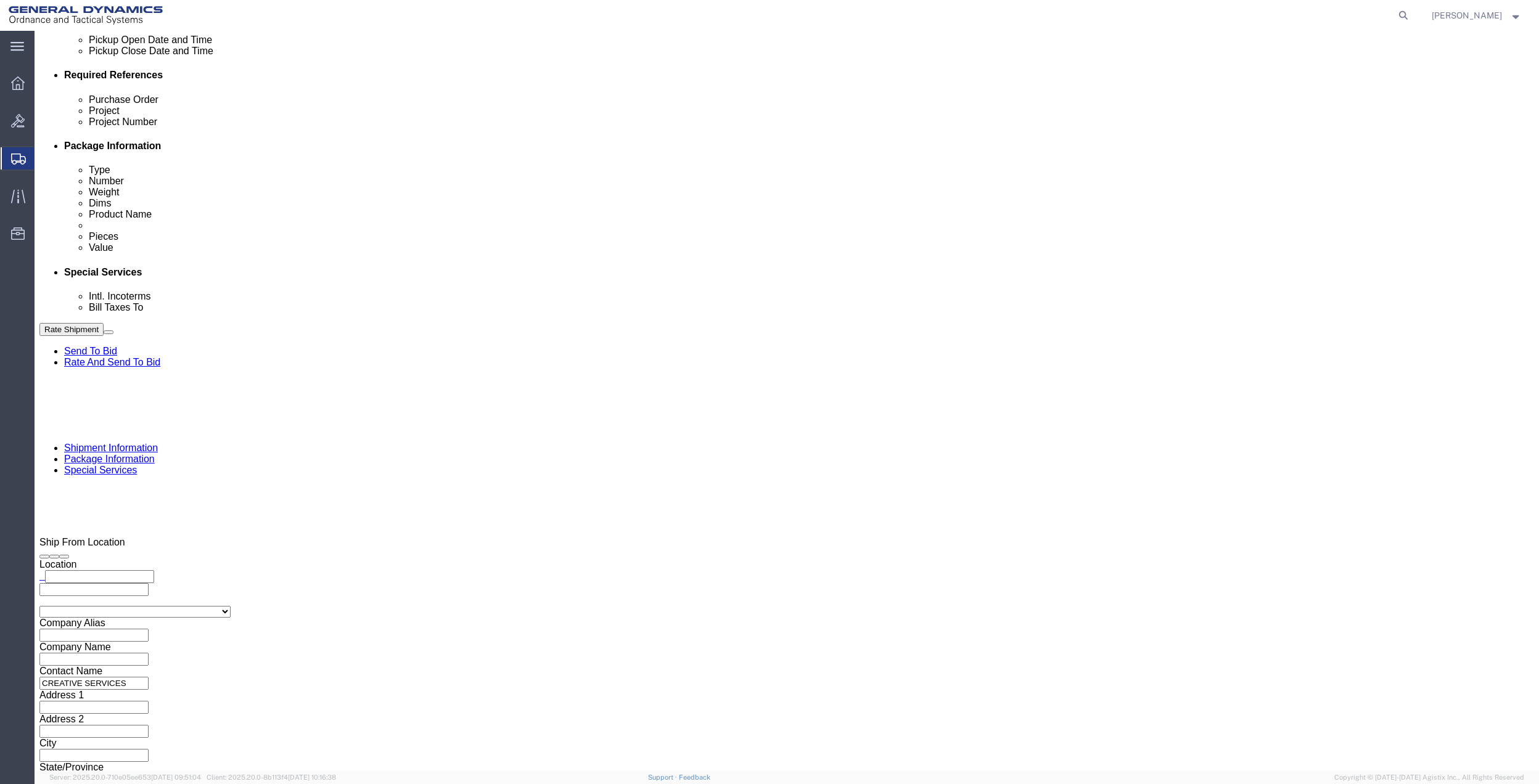
click div "Company Name General Dynamics OTS % Data2Logistics Address 1 [STREET_ADDRESS] C…"
click input "General Dynamics OTS % Data2Logistics"
click p "- GEDOTS %DATA 2 LOGISTICS - (GEDOTS %DATA 2 LOGISTICS) [GEOGRAPHIC_DATA][PERSO…"
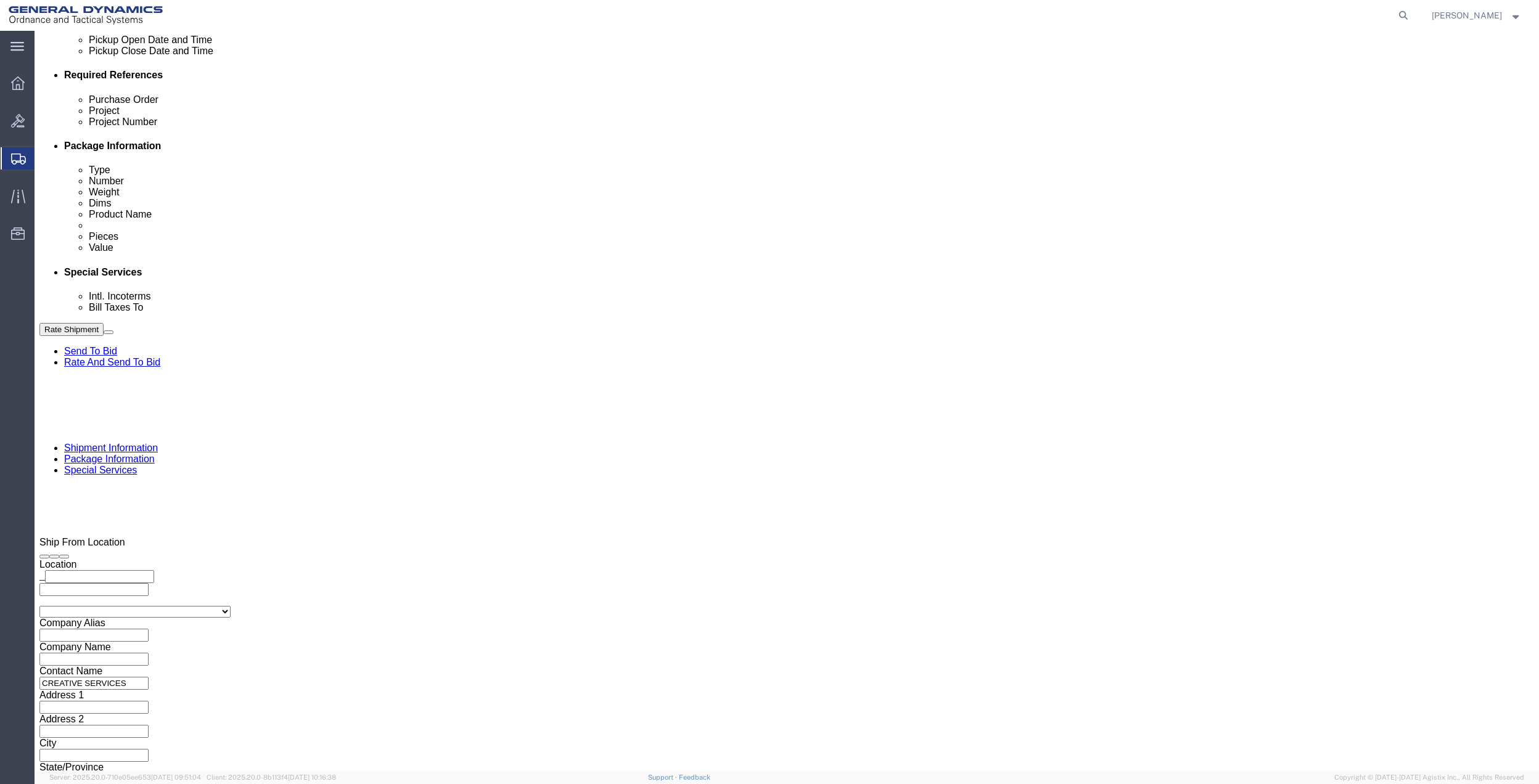
type input "GEDOTS %DATA 2 LOGISTICS"
type input "PO BOX 61050"
type input "GEDOTS %DATA 2 LOGISTICS"
type input "FORT [PERSON_NAME]"
type input "33906"
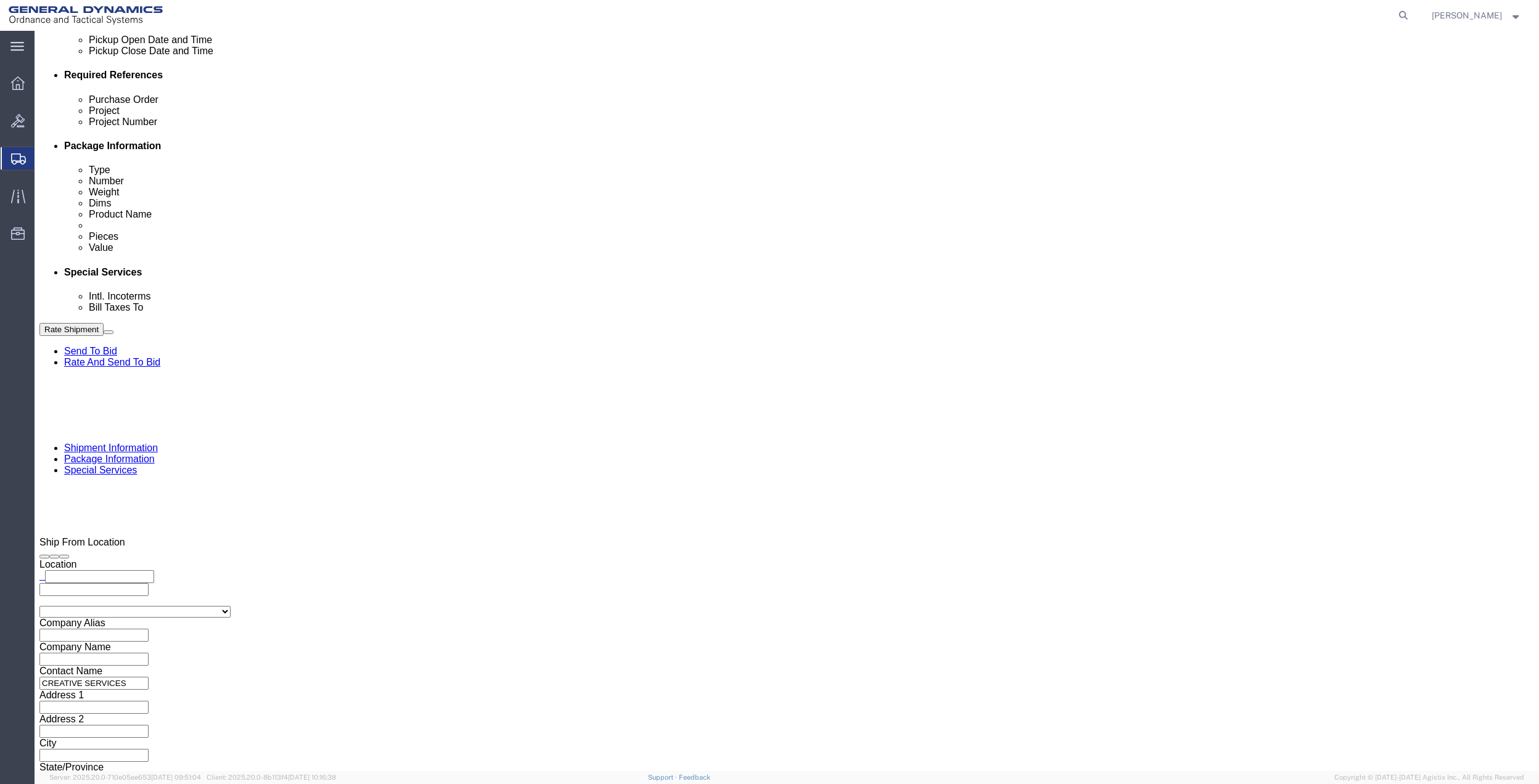
select select "FL"
type input "GEDOTS %DATA 2 LOGISTICS"
click button "Rate Shipment"
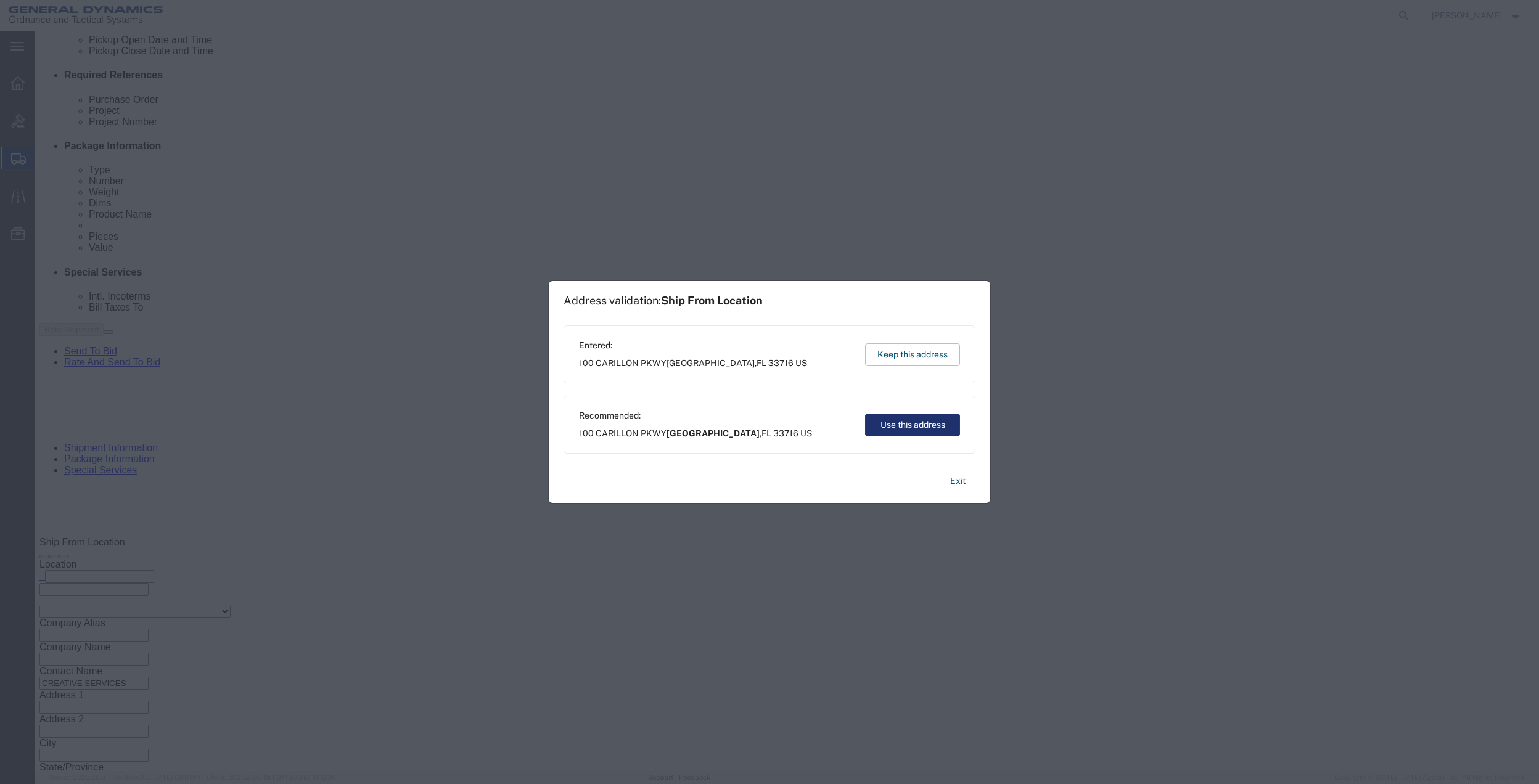
click at [916, 417] on button "Use this address" at bounding box center [912, 425] width 95 height 23
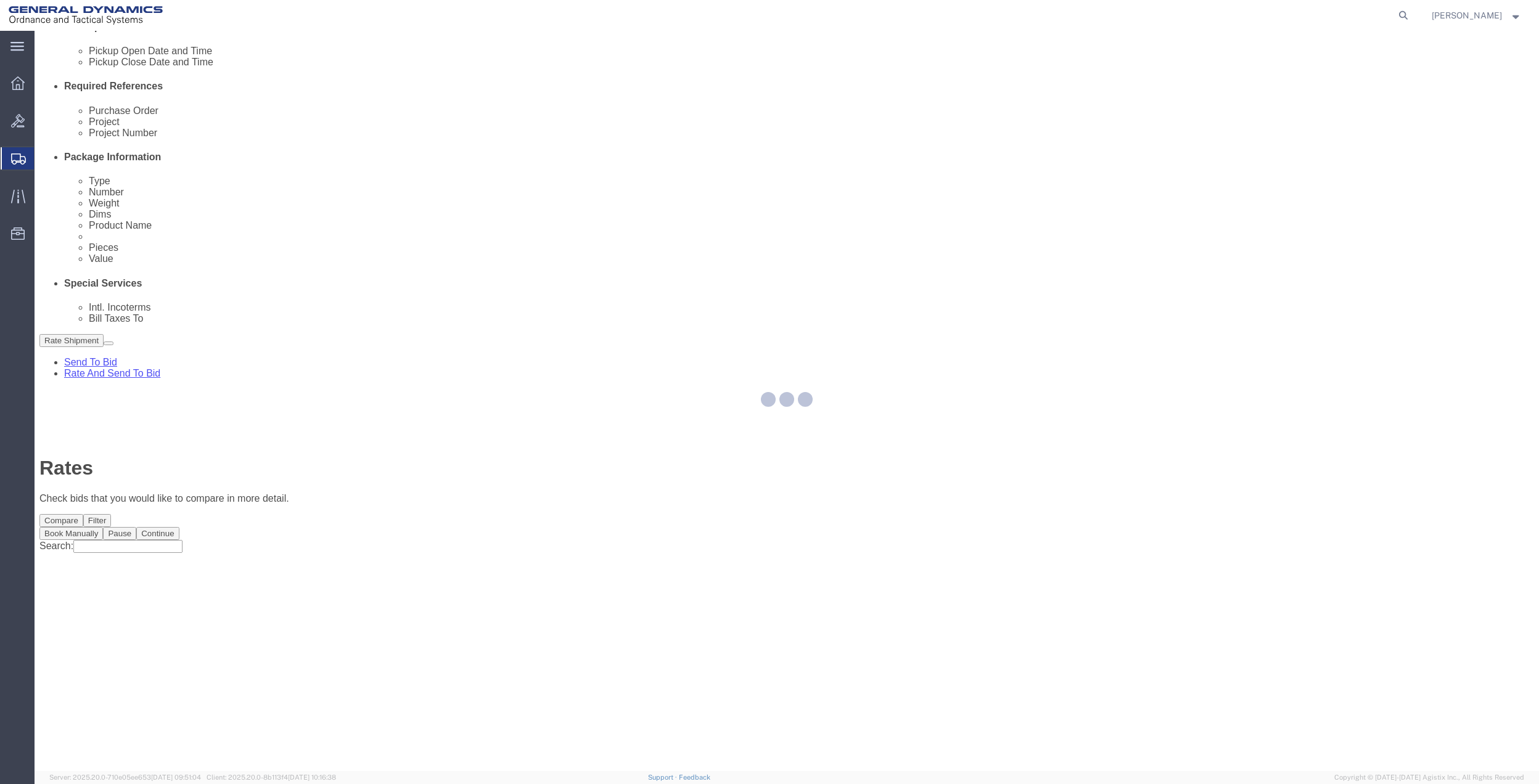
scroll to position [0, 0]
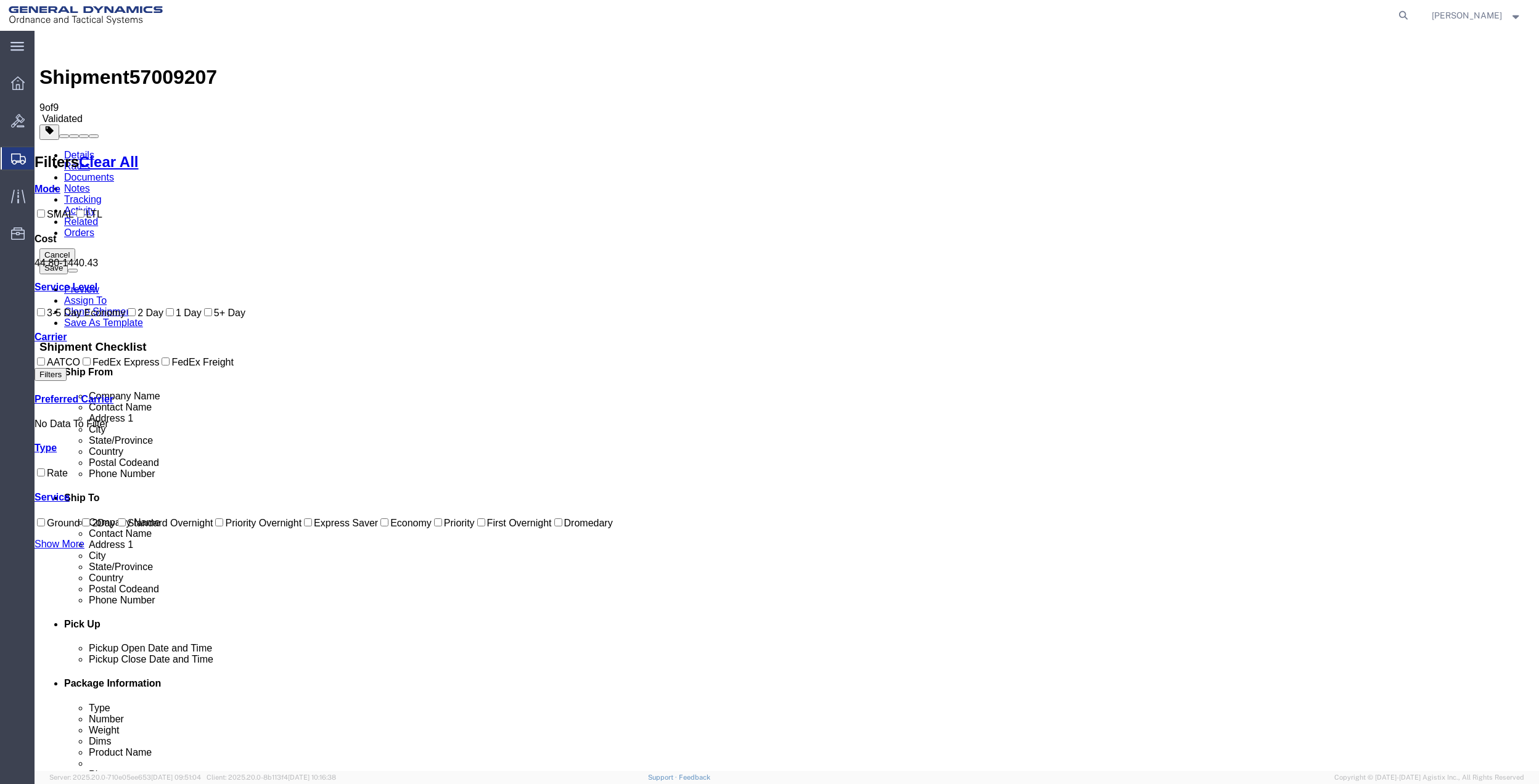
click at [69, 150] on link "Details" at bounding box center [79, 155] width 30 height 10
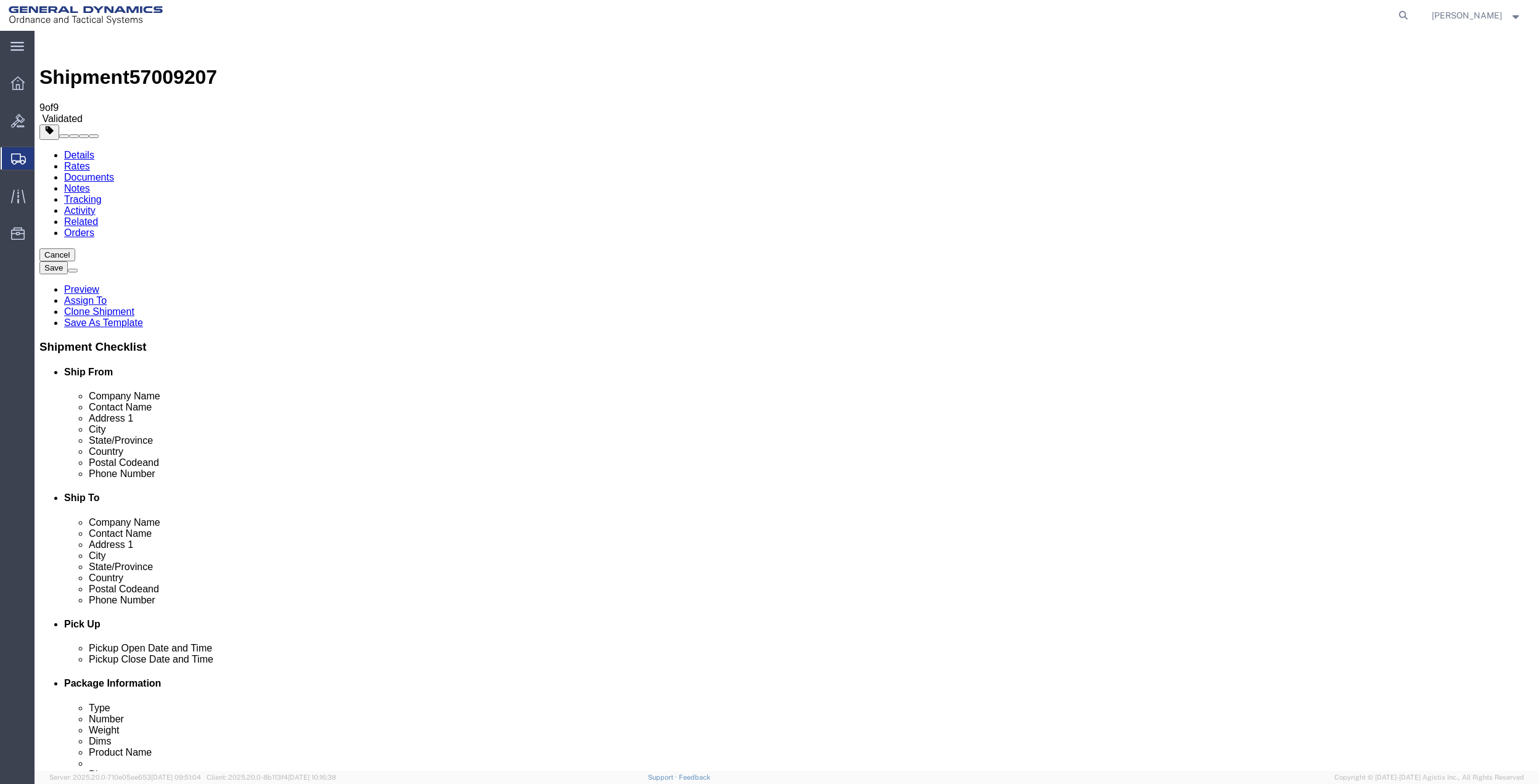
click link "Package Information"
click button "Rate Shipment"
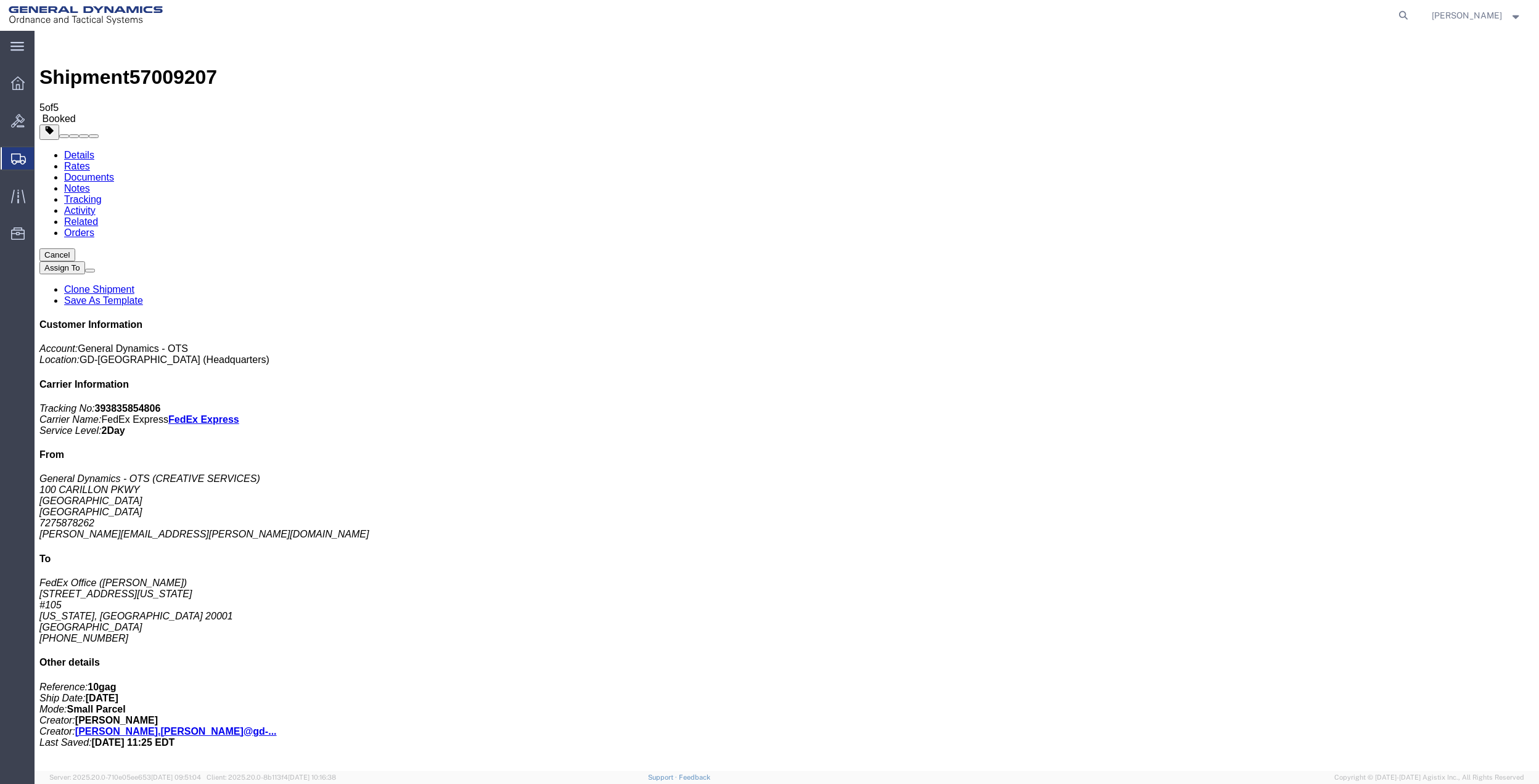
drag, startPoint x: 52, startPoint y: 198, endPoint x: 63, endPoint y: 193, distance: 12.1
checkbox input "false"
